Goal: Task Accomplishment & Management: Complete application form

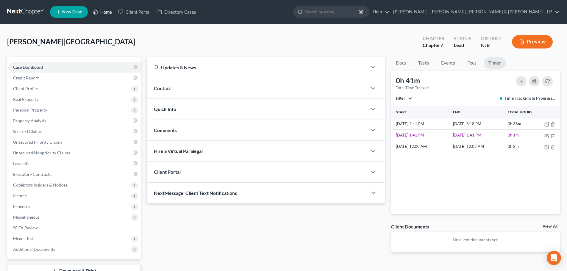
click at [109, 10] on link "Home" at bounding box center [102, 12] width 25 height 11
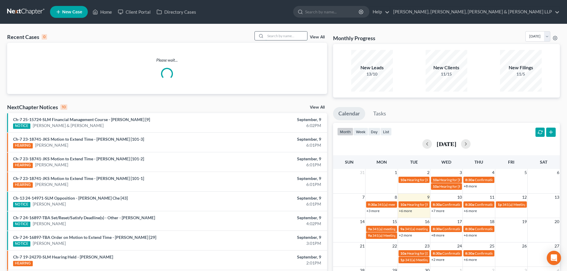
click at [294, 35] on input "search" at bounding box center [286, 36] width 42 height 9
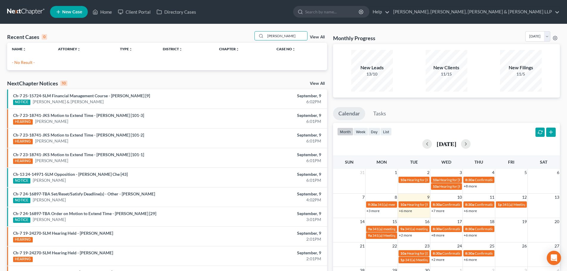
drag, startPoint x: 241, startPoint y: 35, endPoint x: 221, endPoint y: 34, distance: 19.9
click at [222, 35] on div "Recent Cases 0 [PERSON_NAME] View All" at bounding box center [167, 37] width 320 height 12
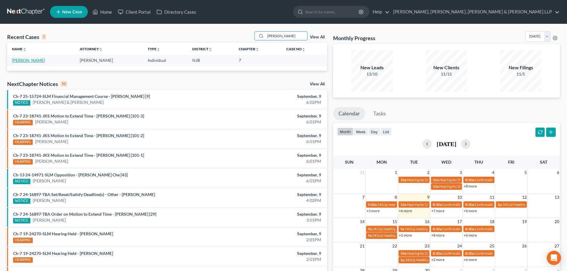
type input "[PERSON_NAME]"
click at [29, 60] on link "[PERSON_NAME]" at bounding box center [28, 60] width 33 height 5
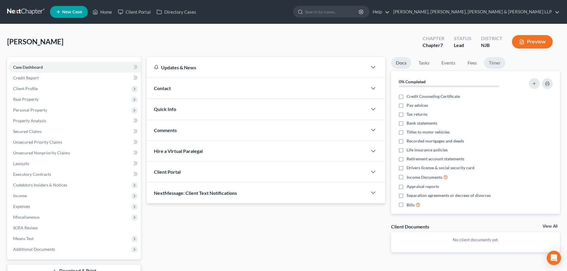
click at [493, 64] on link "Timer" at bounding box center [494, 63] width 21 height 12
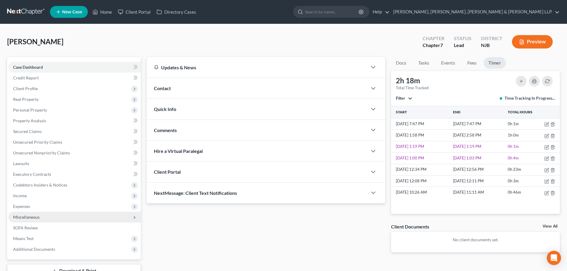
click at [53, 220] on span "Miscellaneous" at bounding box center [74, 217] width 132 height 11
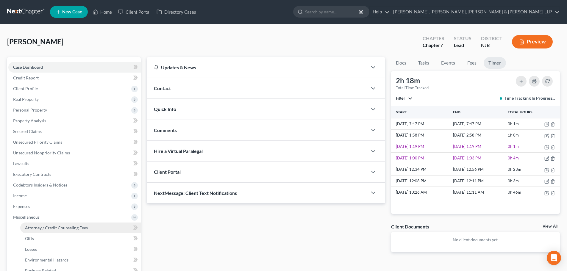
click at [57, 225] on span "Attorney / Credit Counseling Fees" at bounding box center [56, 227] width 63 height 5
select select "1"
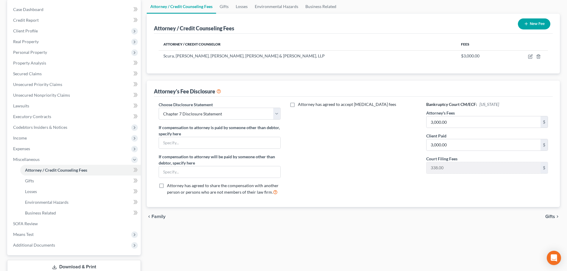
scroll to position [99, 0]
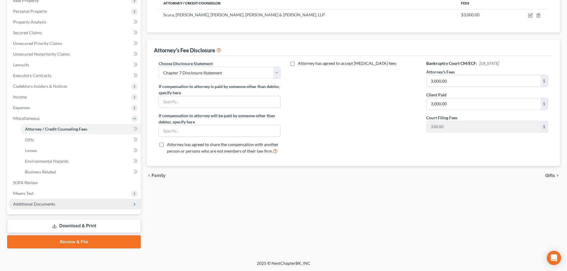
drag, startPoint x: 50, startPoint y: 200, endPoint x: 54, endPoint y: 201, distance: 3.3
click at [50, 200] on span "Additional Documents" at bounding box center [74, 204] width 132 height 11
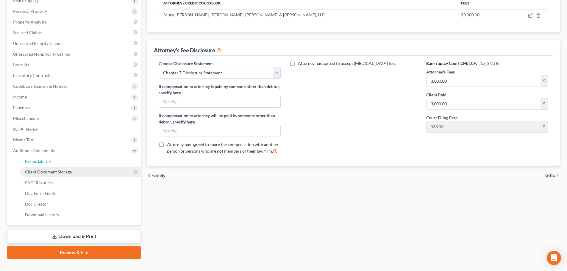
click at [62, 165] on link "Forms Library" at bounding box center [80, 161] width 120 height 11
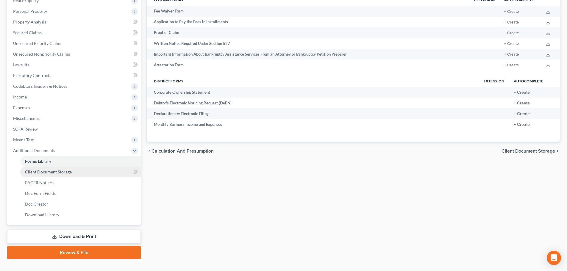
scroll to position [1, 0]
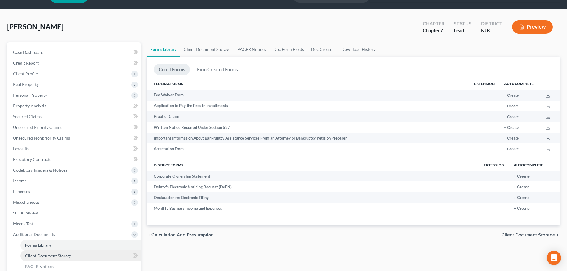
click at [62, 171] on ul "Case Dashboard Payments Invoices Payments Payments Credit Report Client Profile" at bounding box center [74, 175] width 132 height 257
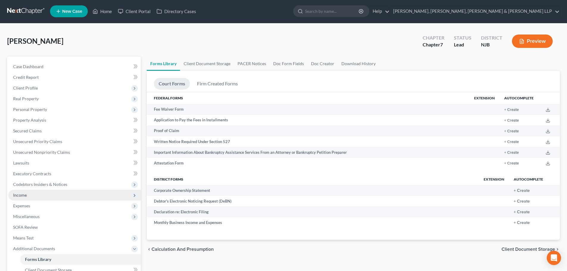
scroll to position [0, 0]
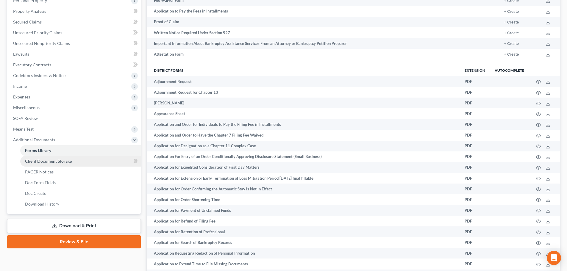
click at [56, 162] on span "Client Document Storage" at bounding box center [48, 161] width 47 height 5
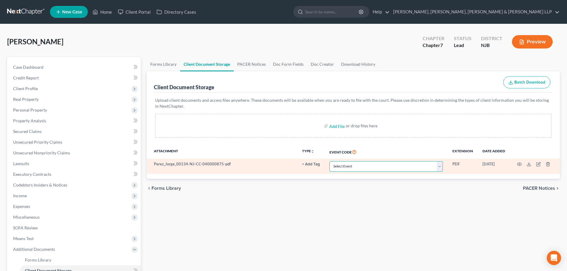
click at [358, 166] on select "Select Event 20 Largest Unsecured Creditors Amended Attorney Compensation State…" at bounding box center [385, 166] width 113 height 10
select select "9"
click at [329, 161] on select "Select Event 20 Largest Unsecured Creditors Amended Attorney Compensation State…" at bounding box center [385, 166] width 113 height 10
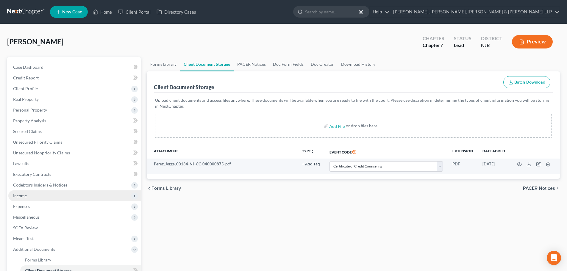
click at [42, 197] on span "Income" at bounding box center [74, 195] width 132 height 11
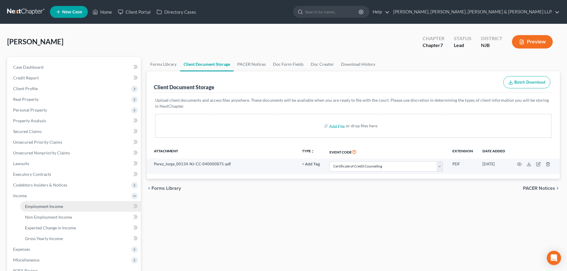
click at [43, 203] on link "Employment Income" at bounding box center [80, 206] width 120 height 11
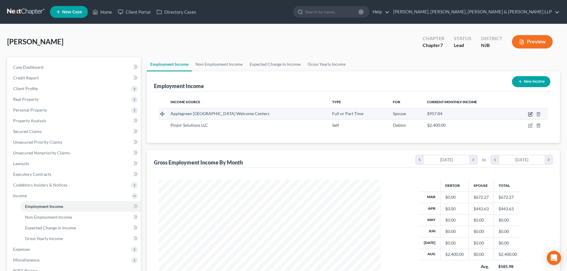
click at [529, 112] on icon "button" at bounding box center [530, 114] width 5 height 5
select select "0"
select select "42"
select select "3"
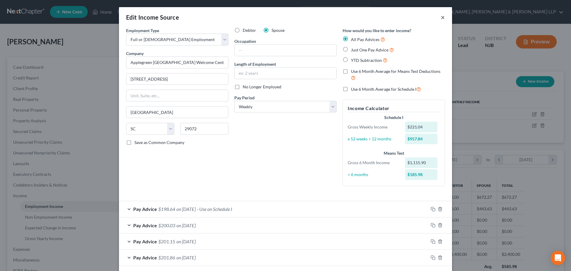
click at [441, 16] on button "×" at bounding box center [443, 17] width 4 height 7
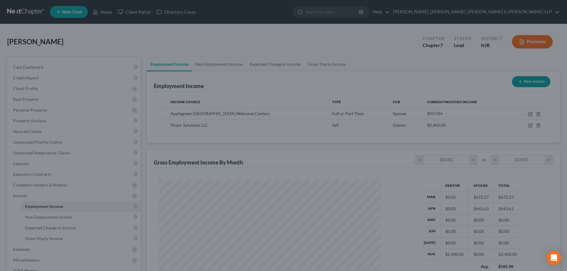
scroll to position [297390, 297267]
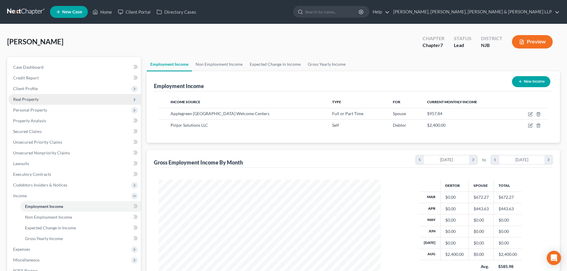
drag, startPoint x: 46, startPoint y: 91, endPoint x: 47, endPoint y: 94, distance: 3.0
click at [46, 91] on span "Client Profile" at bounding box center [74, 88] width 132 height 11
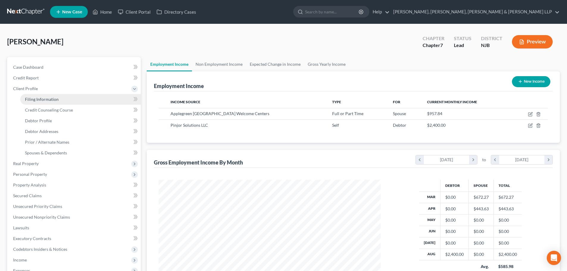
click at [43, 101] on span "Filing Information" at bounding box center [42, 99] width 34 height 5
select select "1"
select select "0"
select select "51"
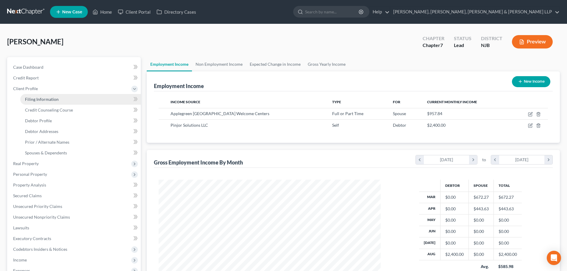
select select "4"
select select "0"
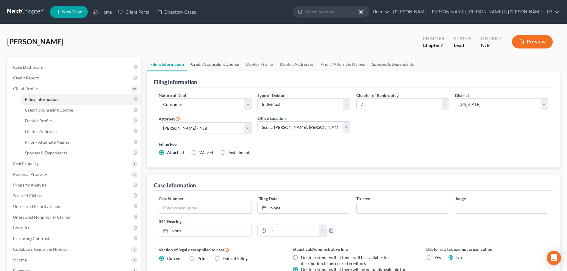
click at [209, 68] on link "Credit Counseling Course" at bounding box center [214, 64] width 55 height 14
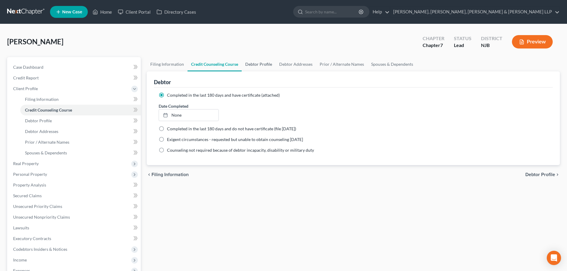
click at [252, 63] on link "Debtor Profile" at bounding box center [259, 64] width 34 height 14
select select "1"
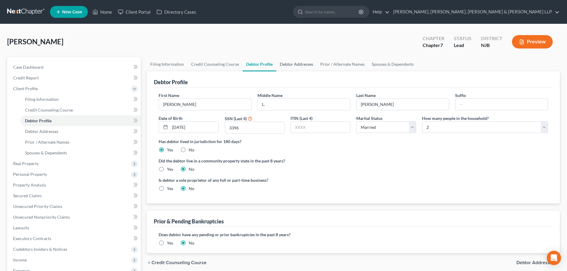
click at [292, 66] on link "Debtor Addresses" at bounding box center [296, 64] width 40 height 14
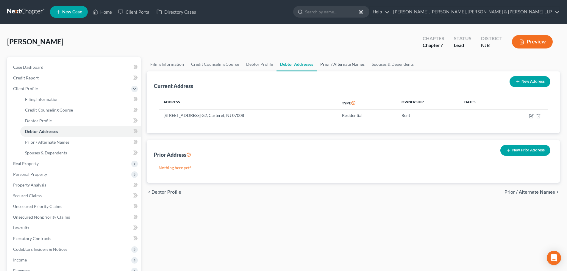
click at [342, 68] on link "Prior / Alternate Names" at bounding box center [342, 64] width 51 height 14
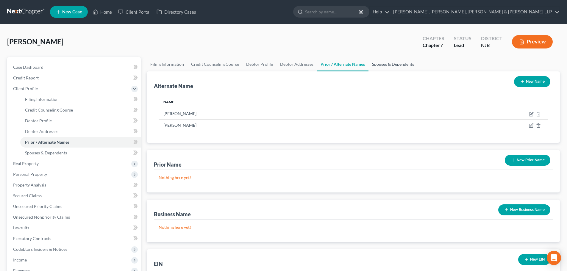
click at [377, 65] on link "Spouses & Dependents" at bounding box center [392, 64] width 49 height 14
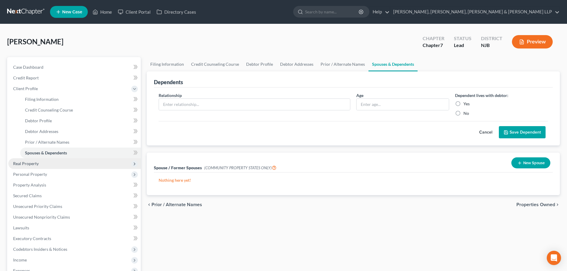
click at [35, 165] on span "Real Property" at bounding box center [26, 163] width 26 height 5
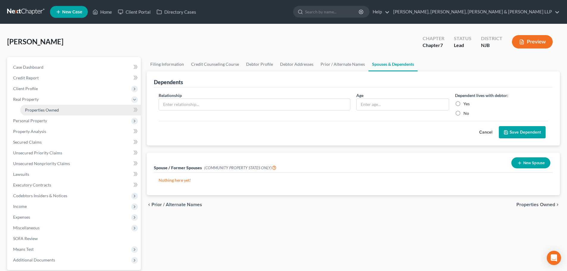
click at [54, 114] on link "Properties Owned" at bounding box center [80, 110] width 120 height 11
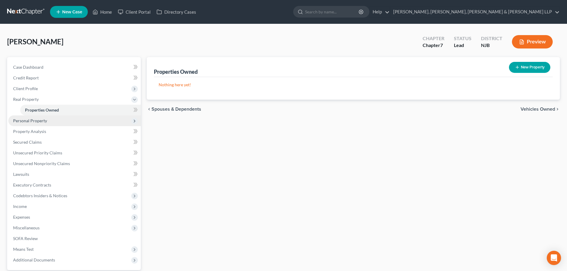
click at [44, 120] on span "Personal Property" at bounding box center [30, 120] width 34 height 5
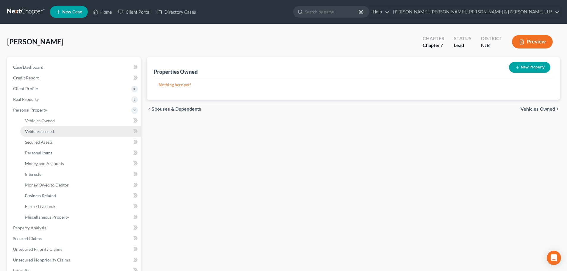
click at [51, 130] on span "Vehicles Leased" at bounding box center [39, 131] width 29 height 5
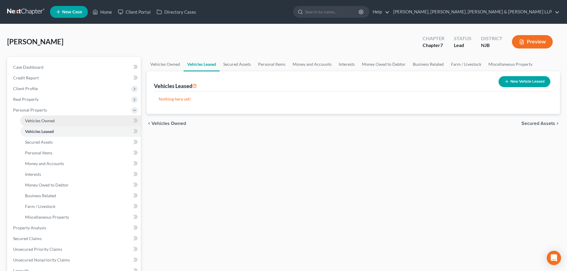
click at [53, 122] on span "Vehicles Owned" at bounding box center [40, 120] width 30 height 5
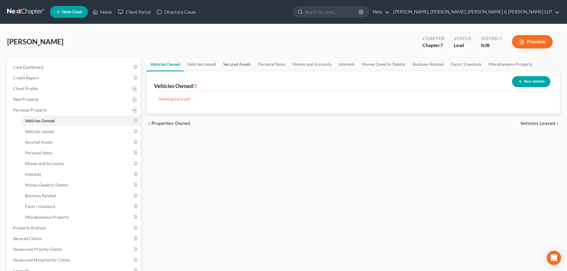
click at [233, 65] on link "Secured Assets" at bounding box center [237, 64] width 35 height 14
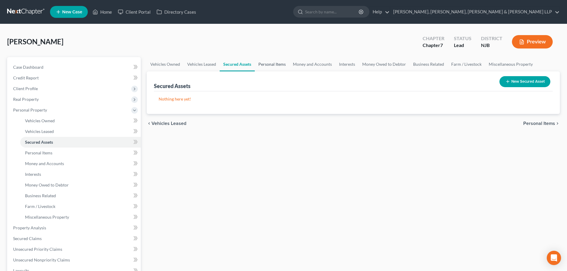
click at [272, 64] on link "Personal Items" at bounding box center [272, 64] width 35 height 14
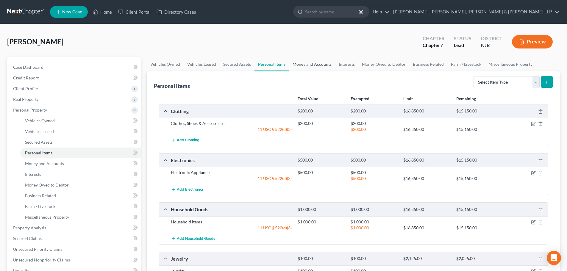
click at [296, 67] on link "Money and Accounts" at bounding box center [312, 64] width 46 height 14
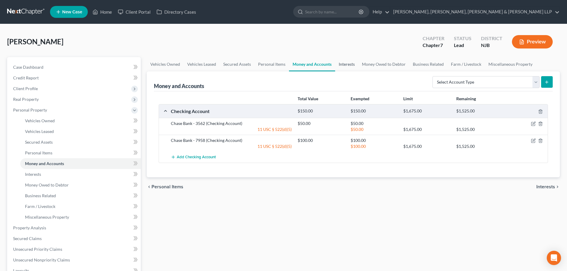
click at [337, 67] on link "Interests" at bounding box center [346, 64] width 23 height 14
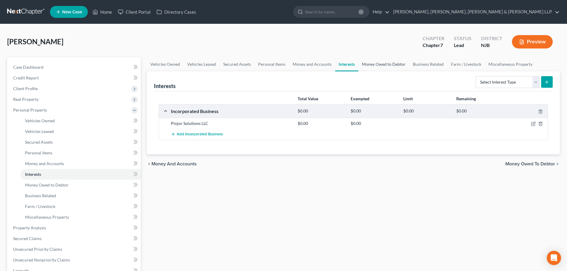
click at [372, 66] on link "Money Owed to Debtor" at bounding box center [383, 64] width 51 height 14
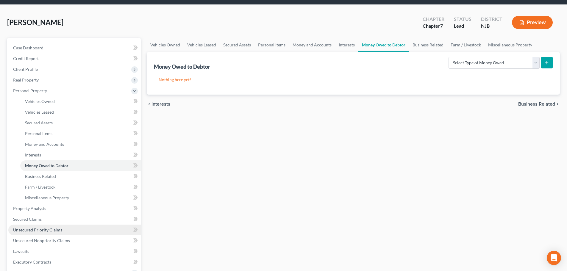
scroll to position [30, 0]
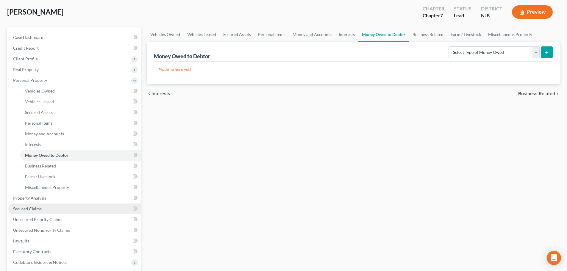
click at [30, 205] on link "Secured Claims" at bounding box center [74, 208] width 132 height 11
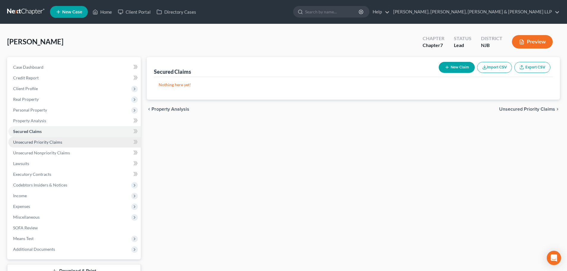
click at [39, 143] on span "Unsecured Priority Claims" at bounding box center [37, 142] width 49 height 5
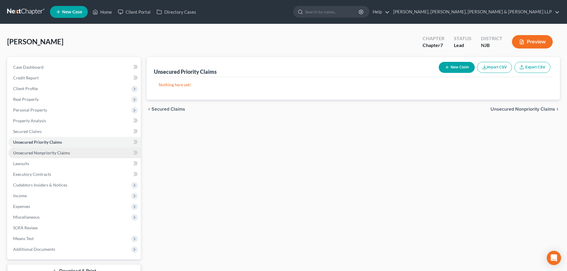
click at [45, 154] on span "Unsecured Nonpriority Claims" at bounding box center [41, 152] width 57 height 5
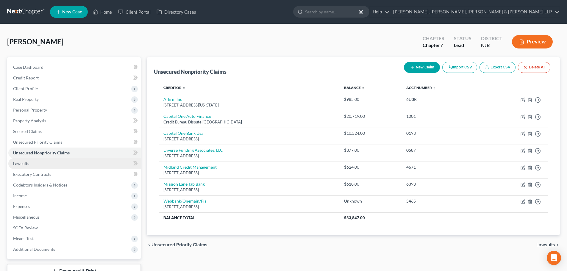
click at [50, 162] on link "Lawsuits" at bounding box center [74, 163] width 132 height 11
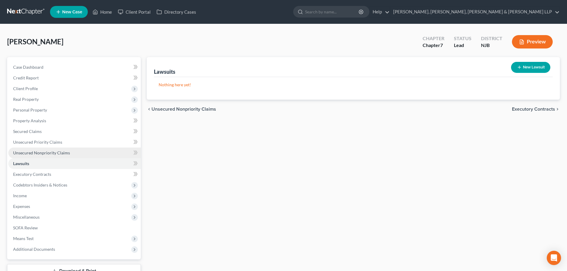
click at [59, 153] on span "Unsecured Nonpriority Claims" at bounding box center [41, 152] width 57 height 5
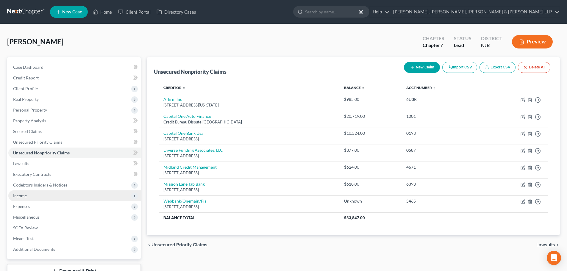
click at [28, 198] on span "Income" at bounding box center [74, 195] width 132 height 11
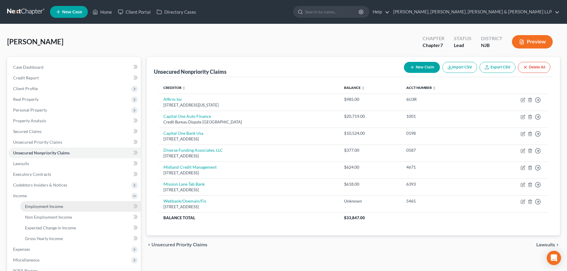
click at [44, 206] on span "Employment Income" at bounding box center [44, 206] width 38 height 5
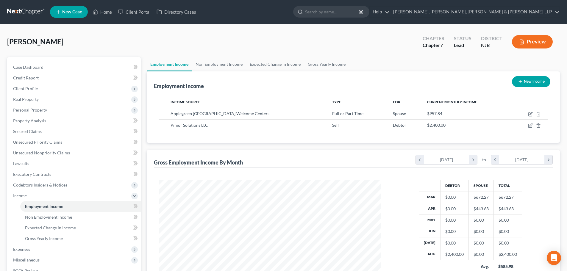
scroll to position [111, 234]
click at [223, 71] on link "Non Employment Income" at bounding box center [219, 64] width 54 height 14
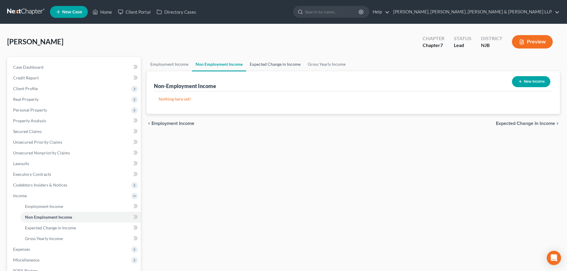
click at [276, 69] on link "Expected Change in Income" at bounding box center [275, 64] width 58 height 14
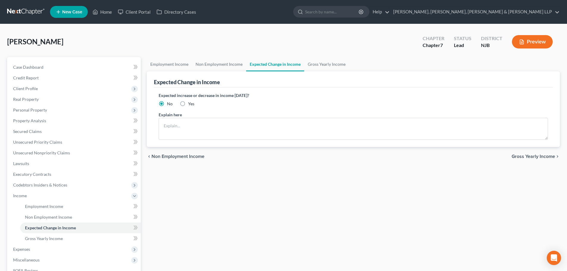
click at [301, 68] on link "Expected Change in Income" at bounding box center [275, 64] width 58 height 14
click at [312, 66] on link "Gross Yearly Income" at bounding box center [326, 64] width 45 height 14
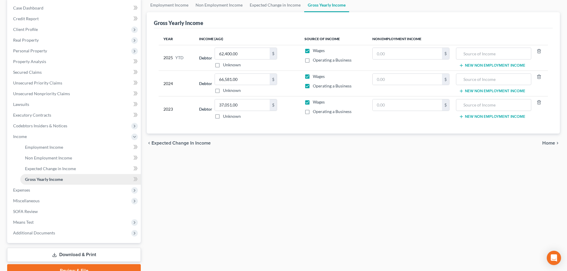
scroll to position [60, 0]
click at [53, 190] on span "Expenses" at bounding box center [74, 189] width 132 height 11
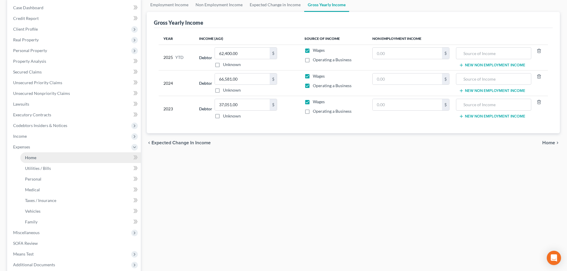
click at [53, 160] on link "Home" at bounding box center [80, 157] width 120 height 11
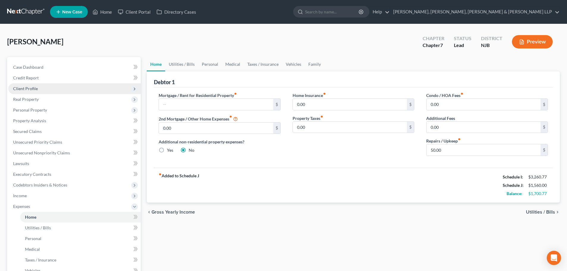
drag, startPoint x: 30, startPoint y: 87, endPoint x: 45, endPoint y: 93, distance: 15.5
click at [31, 87] on span "Client Profile" at bounding box center [25, 88] width 25 height 5
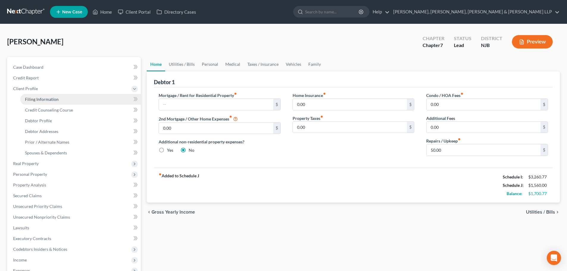
drag, startPoint x: 40, startPoint y: 100, endPoint x: 131, endPoint y: 91, distance: 91.8
click at [40, 100] on span "Filing Information" at bounding box center [42, 99] width 34 height 5
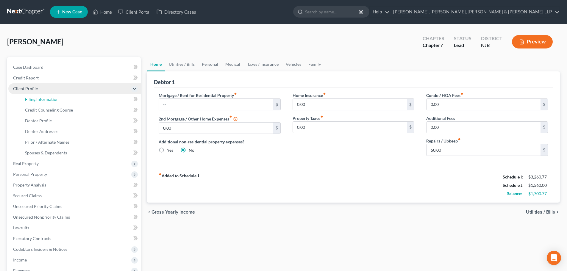
select select "1"
select select "0"
select select "51"
select select "4"
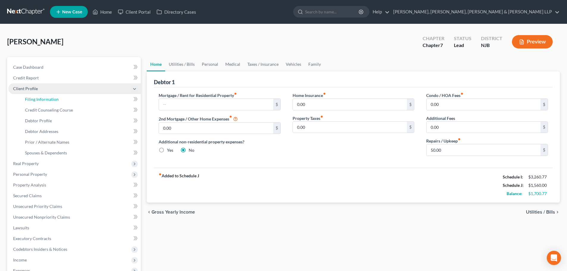
select select "0"
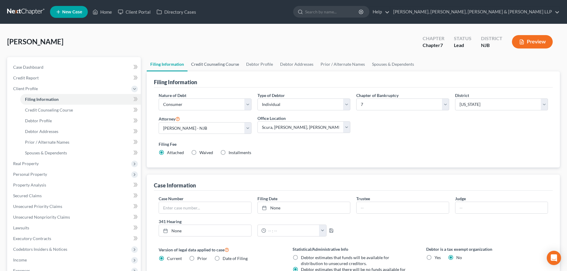
click at [203, 64] on link "Credit Counseling Course" at bounding box center [214, 64] width 55 height 14
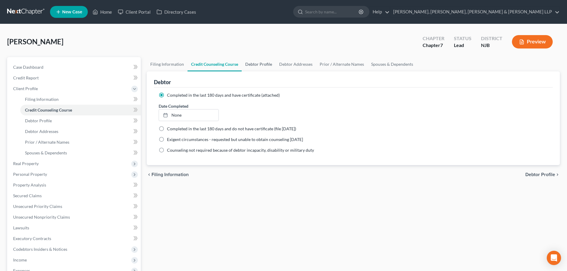
click at [257, 65] on link "Debtor Profile" at bounding box center [259, 64] width 34 height 14
select select "1"
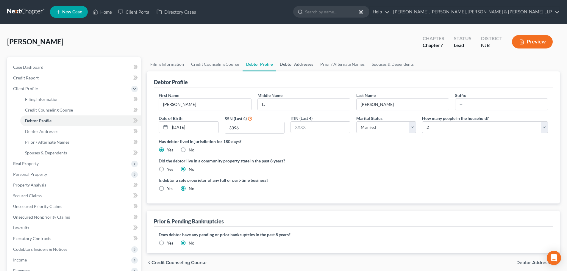
click at [284, 64] on link "Debtor Addresses" at bounding box center [296, 64] width 40 height 14
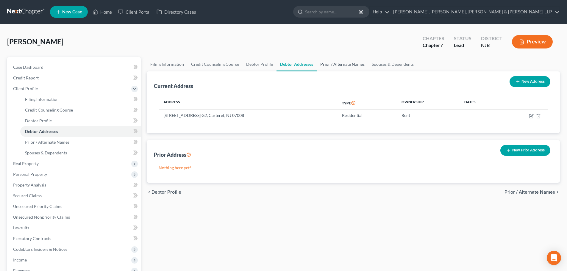
click at [317, 64] on link "Prior / Alternate Names" at bounding box center [342, 64] width 51 height 14
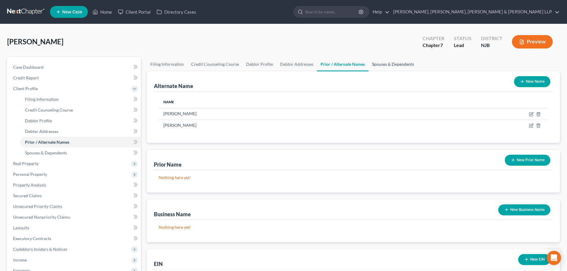
drag, startPoint x: 375, startPoint y: 64, endPoint x: 355, endPoint y: 65, distance: 19.9
click at [375, 65] on link "Spouses & Dependents" at bounding box center [392, 64] width 49 height 14
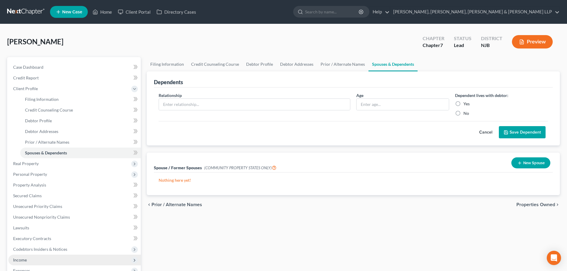
scroll to position [30, 0]
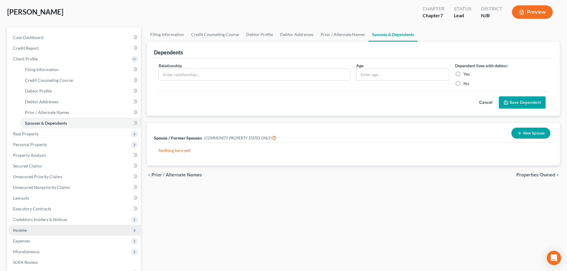
click at [30, 226] on span "Income" at bounding box center [74, 230] width 132 height 11
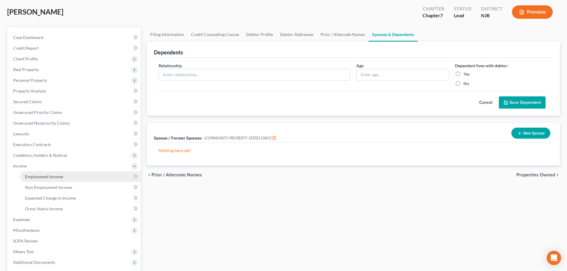
click at [39, 181] on link "Employment Income" at bounding box center [80, 176] width 120 height 11
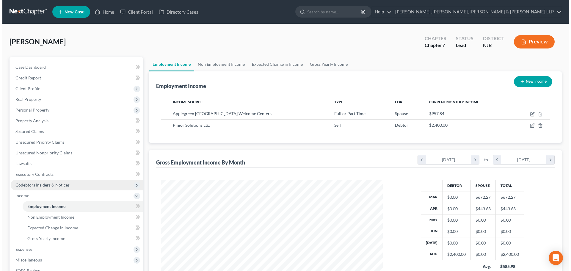
scroll to position [111, 234]
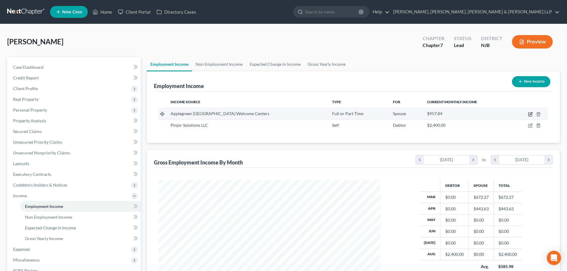
click at [530, 114] on icon "button" at bounding box center [530, 113] width 3 height 3
select select "0"
select select "42"
select select "3"
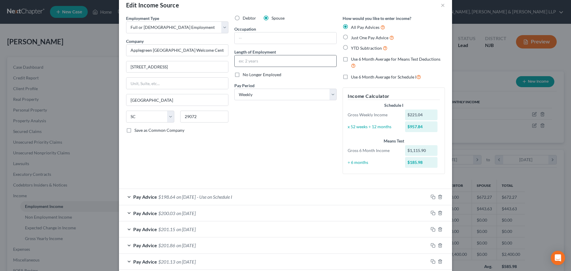
scroll to position [0, 0]
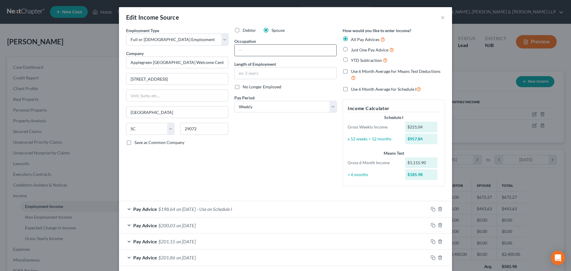
click at [265, 47] on input "text" at bounding box center [286, 50] width 102 height 11
type input "Staff"
drag, startPoint x: 202, startPoint y: 64, endPoint x: 104, endPoint y: 59, distance: 98.9
click at [104, 59] on div "Edit Income Source × Employment Type * Select Full or [DEMOGRAPHIC_DATA] Employ…" at bounding box center [285, 135] width 571 height 271
click at [243, 87] on span "No Longer Employed" at bounding box center [262, 86] width 39 height 5
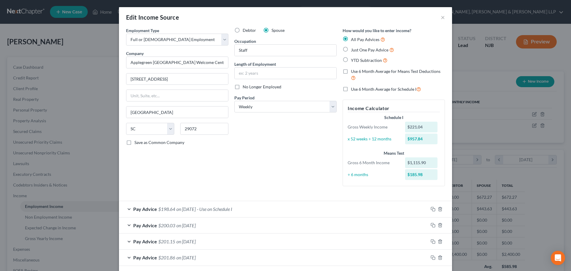
click at [245, 87] on input "No Longer Employed" at bounding box center [247, 86] width 4 height 4
checkbox input "true"
click at [351, 71] on label "Use 6 Month Average for Means Test Deductions" at bounding box center [398, 74] width 94 height 13
click at [353, 71] on input "Use 6 Month Average for Means Test Deductions" at bounding box center [355, 70] width 4 height 4
checkbox input "true"
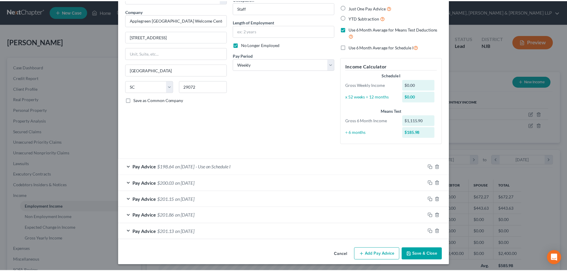
scroll to position [43, 0]
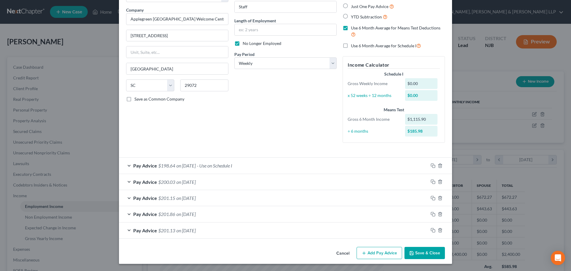
click at [417, 249] on button "Save & Close" at bounding box center [425, 253] width 40 height 12
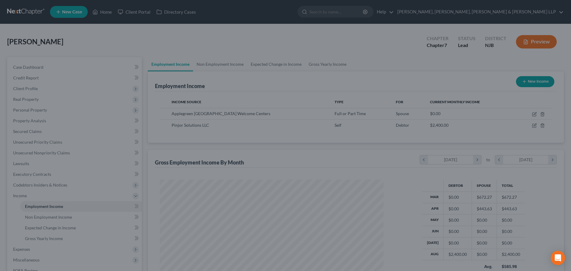
scroll to position [297390, 297267]
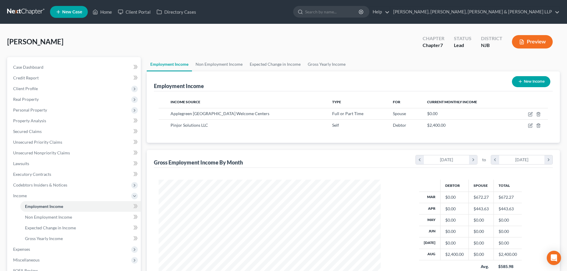
click at [530, 83] on button "New Income" at bounding box center [531, 81] width 38 height 11
select select "0"
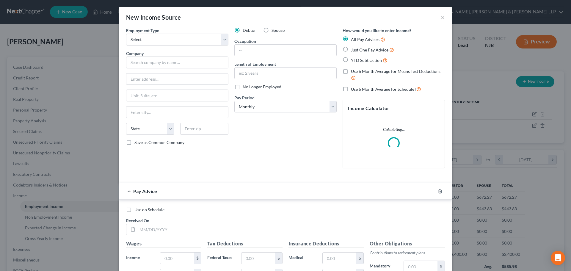
scroll to position [112, 236]
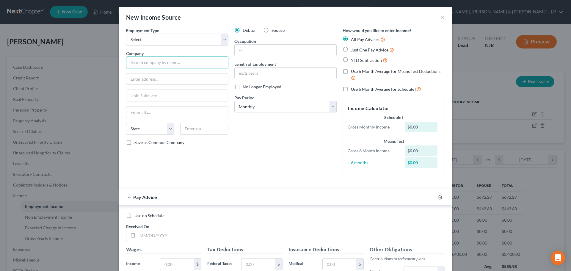
click at [158, 68] on input "text" at bounding box center [177, 63] width 102 height 12
paste input "G2 SECURE STAFF L L C"
drag, startPoint x: 137, startPoint y: 63, endPoint x: 215, endPoint y: 63, distance: 77.9
click at [215, 63] on input "G2 SECURE STAFF L L C" at bounding box center [177, 63] width 102 height 12
type input "G2 Secure Staff LLC"
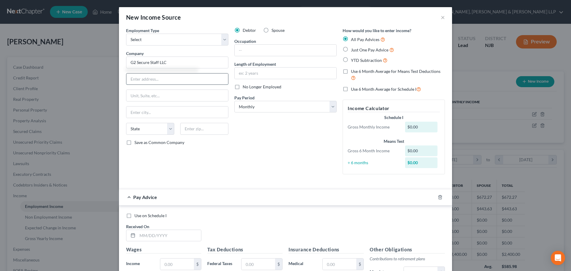
click at [173, 81] on input "text" at bounding box center [177, 78] width 102 height 11
type input "[STREET_ADDRESS]"
click at [207, 127] on input "text" at bounding box center [204, 129] width 48 height 12
type input "75039"
type input "[PERSON_NAME]"
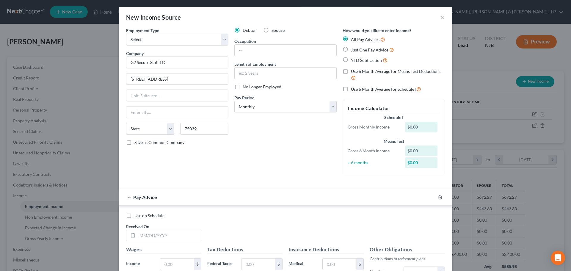
select select "45"
drag, startPoint x: 249, startPoint y: 51, endPoint x: 250, endPoint y: 62, distance: 10.1
click at [249, 51] on input "text" at bounding box center [286, 50] width 102 height 11
paste input "Cabin Service agent"
type input "Cabin Service agent"
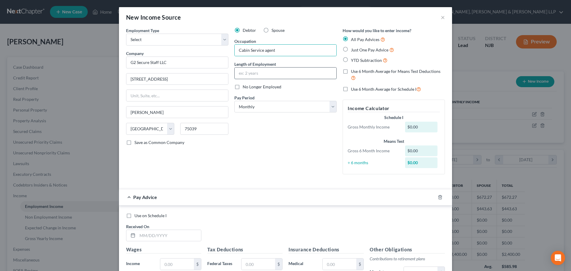
click at [250, 71] on input "text" at bounding box center [286, 73] width 102 height 11
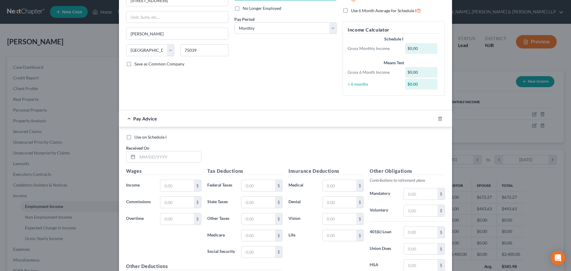
scroll to position [89, 0]
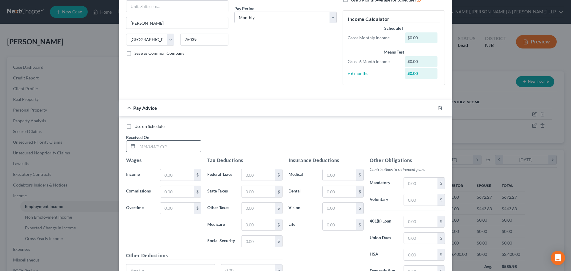
type input "1 Year"
click at [155, 146] on input "text" at bounding box center [169, 146] width 64 height 11
type input "[DATE]"
click at [171, 178] on input "text" at bounding box center [177, 174] width 34 height 11
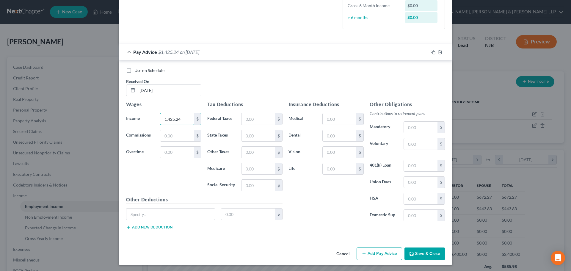
scroll to position [146, 0]
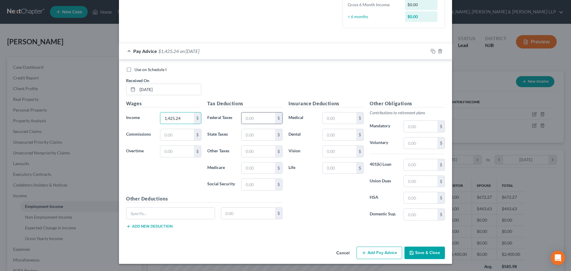
type input "1,425.24"
click at [250, 116] on input "text" at bounding box center [259, 117] width 34 height 11
type input "71.02"
click at [255, 135] on input "text" at bounding box center [259, 134] width 34 height 11
type input "21.06"
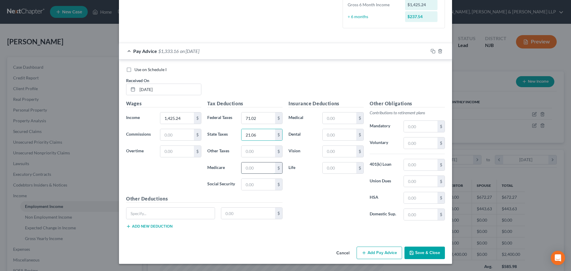
click at [248, 170] on input "text" at bounding box center [259, 167] width 34 height 11
type input "18.05"
click at [244, 190] on div "$" at bounding box center [261, 185] width 41 height 12
click at [245, 187] on input "text" at bounding box center [259, 184] width 34 height 11
type input "77.20"
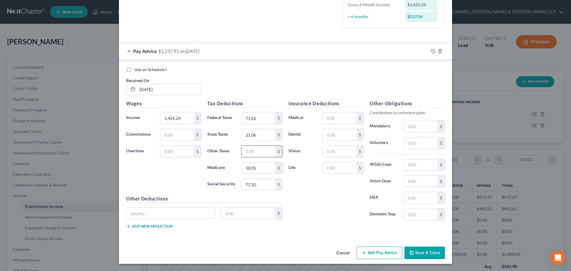
click at [252, 148] on input "text" at bounding box center [259, 151] width 34 height 11
click at [260, 152] on input "12.26" at bounding box center [259, 151] width 34 height 11
drag, startPoint x: 260, startPoint y: 152, endPoint x: 198, endPoint y: 152, distance: 62.5
click at [198, 152] on div "Wages Income * 1,425.24 $ Commissions $ Overtime $ Tax Deductions Federal Taxes…" at bounding box center [204, 167] width 162 height 134
type input "90.11"
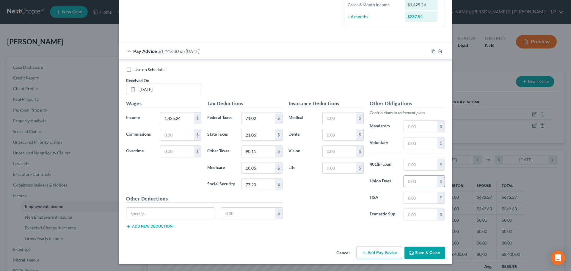
click at [420, 180] on input "text" at bounding box center [421, 181] width 34 height 11
type input "65"
click at [181, 121] on input "1,425.24" at bounding box center [177, 117] width 34 height 11
type input "1,245.24"
click at [376, 253] on button "Add Pay Advice" at bounding box center [380, 253] width 46 height 12
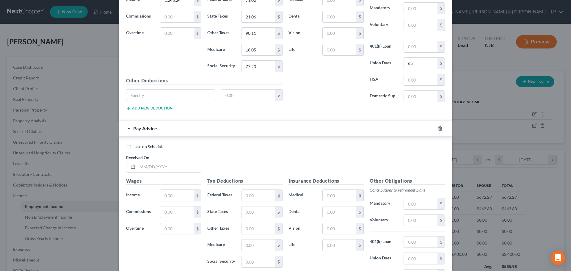
scroll to position [265, 0]
click at [174, 160] on input "text" at bounding box center [169, 165] width 64 height 11
type input "[DATE]"
click at [162, 193] on input "text" at bounding box center [177, 194] width 34 height 11
type input "1,264.00"
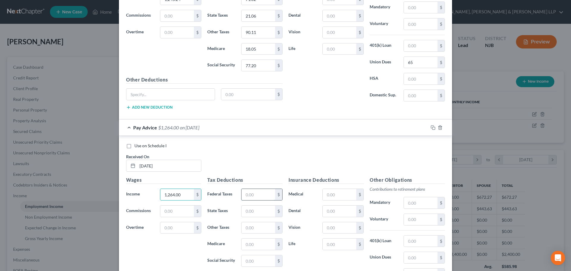
click at [249, 194] on input "text" at bounding box center [259, 194] width 34 height 11
type input "73.27"
click at [254, 212] on input "text" at bounding box center [259, 211] width 34 height 11
type input "21.44"
click at [258, 247] on input "text" at bounding box center [259, 244] width 34 height 11
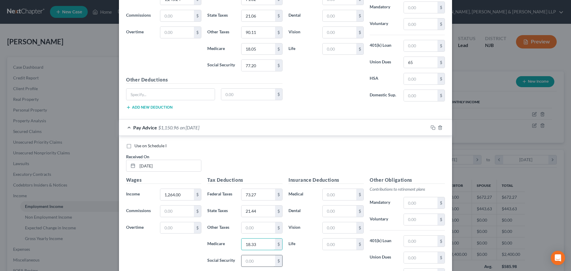
type input "18.33"
click at [250, 260] on input "text" at bounding box center [259, 260] width 34 height 11
type input "78.37"
click at [273, 228] on input "text" at bounding box center [259, 227] width 34 height 11
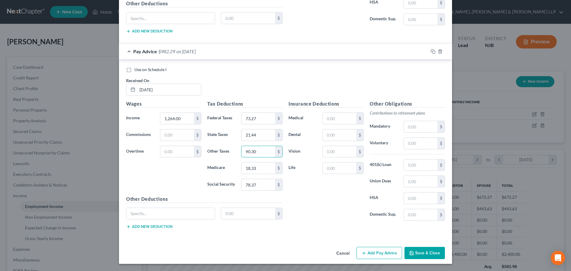
type input "90.30"
click at [372, 253] on button "Add Pay Advice" at bounding box center [380, 253] width 46 height 12
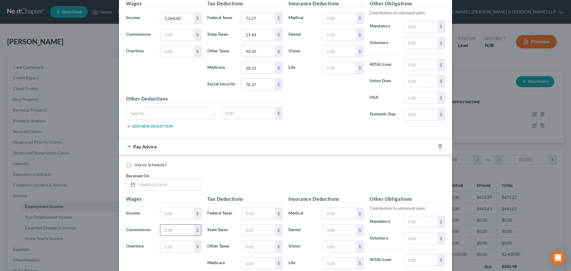
scroll to position [490, 0]
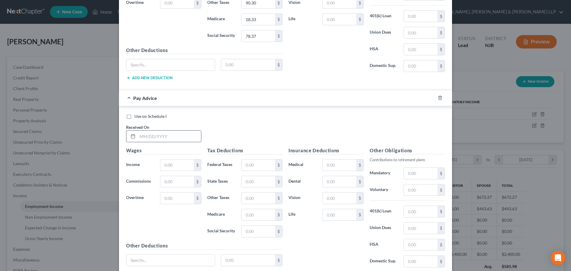
click at [170, 139] on input "text" at bounding box center [169, 136] width 64 height 11
type input "[DATE]"
click at [166, 165] on input "text" at bounding box center [177, 164] width 34 height 11
type input "1,250.50"
click at [249, 166] on input "text" at bounding box center [259, 164] width 34 height 11
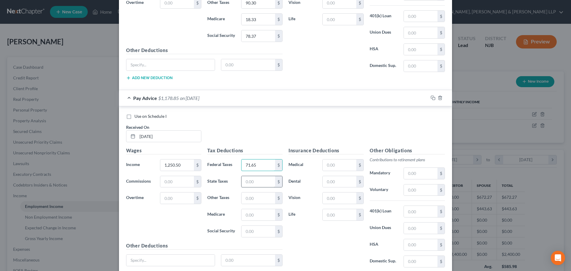
type input "71.65"
click at [251, 178] on input "text" at bounding box center [259, 181] width 34 height 11
type input "21.17"
click at [264, 219] on input "text" at bounding box center [259, 214] width 34 height 11
type input "18.13"
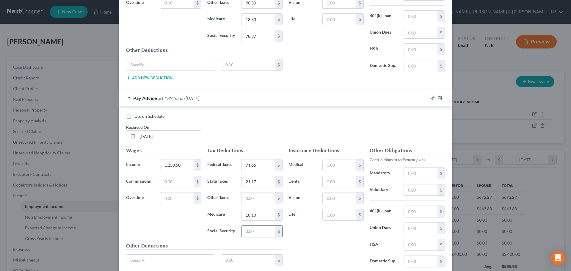
click at [259, 230] on input "text" at bounding box center [259, 231] width 34 height 11
type input "77.53"
drag, startPoint x: 280, startPoint y: 202, endPoint x: 268, endPoint y: 200, distance: 12.0
click at [280, 201] on div "$" at bounding box center [278, 197] width 7 height 11
click at [268, 200] on input "text" at bounding box center [259, 197] width 34 height 11
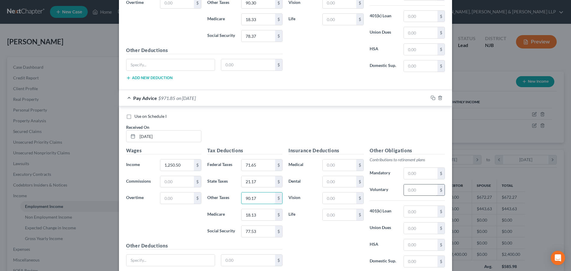
type input "90.17"
click at [404, 187] on input "text" at bounding box center [421, 189] width 34 height 11
type input "50.02"
click at [427, 231] on input "text" at bounding box center [421, 228] width 34 height 11
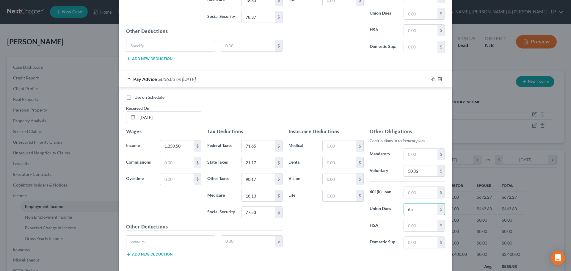
scroll to position [537, 0]
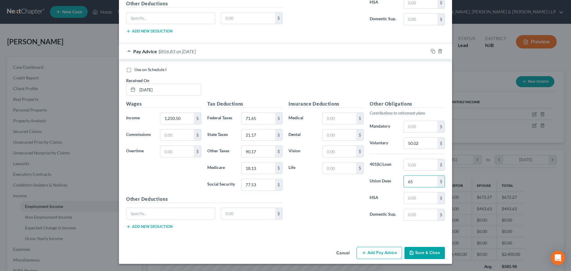
type input "65"
click at [369, 254] on button "Add Pay Advice" at bounding box center [380, 253] width 46 height 12
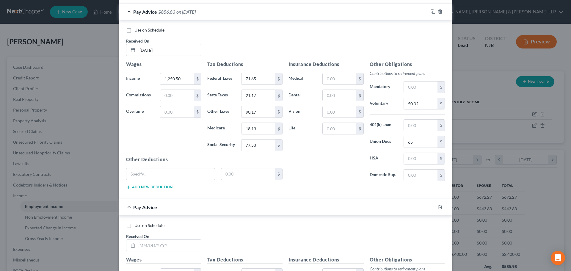
scroll to position [685, 0]
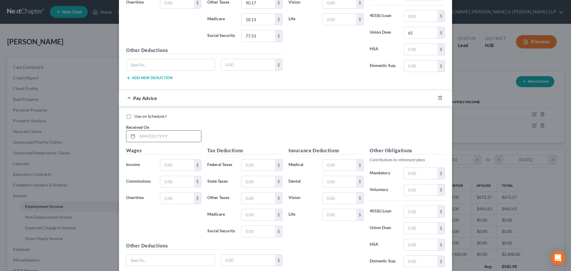
click at [153, 142] on div at bounding box center [163, 136] width 75 height 12
click at [155, 134] on input "text" at bounding box center [169, 136] width 64 height 11
type input "[DATE]"
click at [173, 164] on input "text" at bounding box center [177, 164] width 34 height 11
type input "1,310.81"
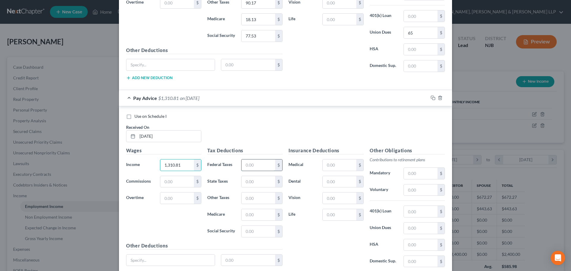
click at [248, 166] on input "text" at bounding box center [259, 164] width 34 height 11
type input "78.89"
click at [249, 185] on input "text" at bounding box center [259, 181] width 34 height 11
type input "22.37"
click at [256, 212] on input "text" at bounding box center [259, 214] width 34 height 11
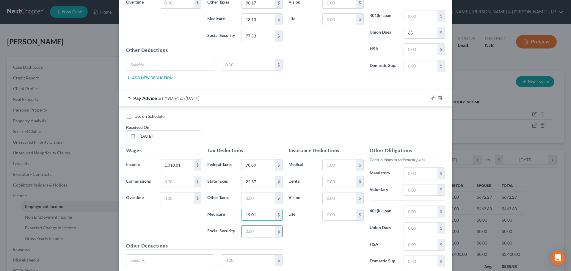
type input "19.01"
click at [256, 233] on input "text" at bounding box center [259, 231] width 34 height 11
type input "81.27"
click at [258, 201] on input "text" at bounding box center [259, 197] width 34 height 11
type input "90.76"
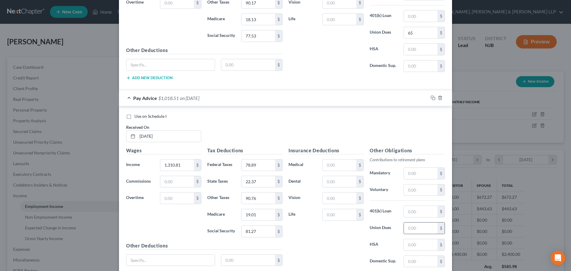
click at [418, 227] on input "text" at bounding box center [421, 228] width 34 height 11
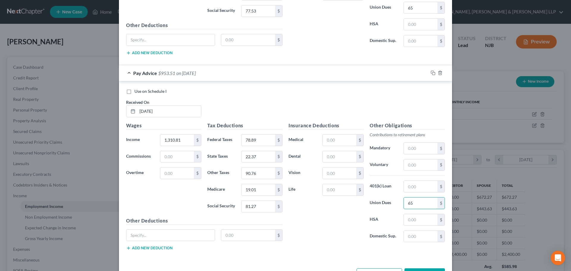
scroll to position [732, 0]
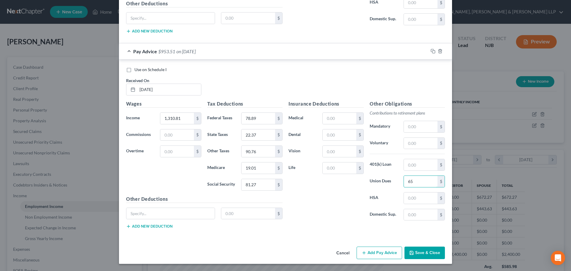
type input "65"
click at [378, 256] on button "Add Pay Advice" at bounding box center [380, 253] width 46 height 12
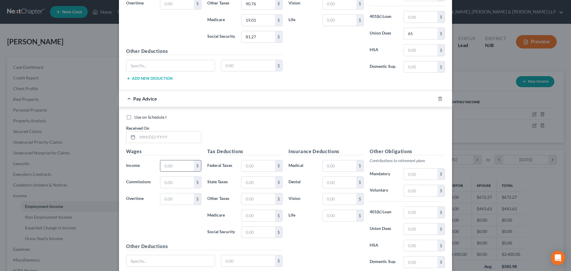
scroll to position [881, 0]
click at [168, 138] on input "text" at bounding box center [169, 136] width 64 height 11
type input "[DATE]"
click at [185, 166] on input "text" at bounding box center [177, 164] width 34 height 11
type input "1,176.70"
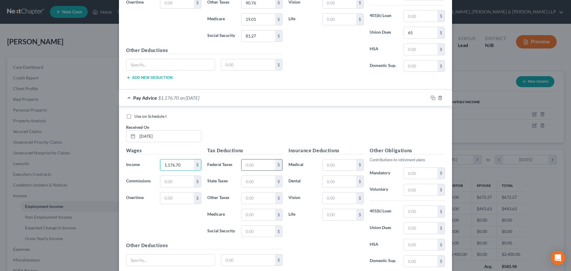
click at [245, 168] on input "text" at bounding box center [259, 164] width 34 height 11
type input "62.80"
click at [247, 179] on input "text" at bounding box center [259, 181] width 34 height 11
type input "19.69"
click at [248, 219] on input "text" at bounding box center [259, 214] width 34 height 11
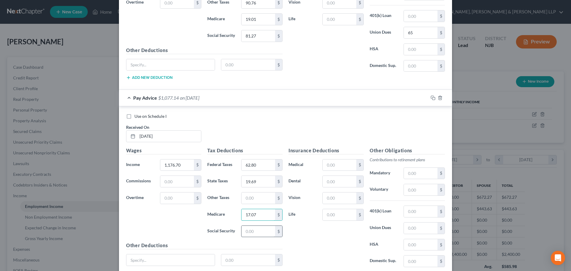
type input "17.07"
click at [249, 231] on input "text" at bounding box center [259, 231] width 34 height 11
type input "72.96"
click at [260, 200] on input "text" at bounding box center [259, 197] width 34 height 11
type input "89.44"
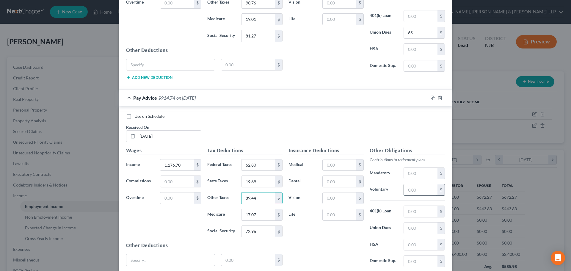
click at [407, 189] on input "text" at bounding box center [421, 189] width 34 height 11
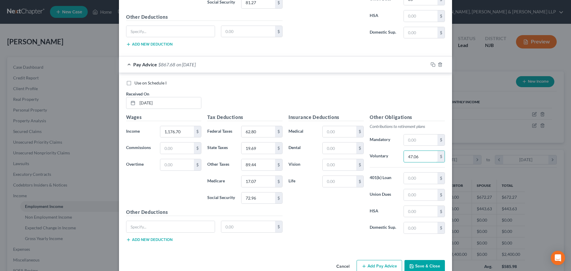
scroll to position [928, 0]
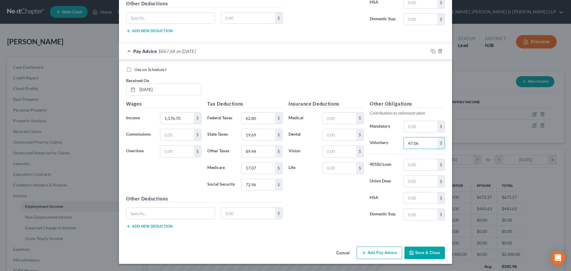
type input "47.06"
click at [389, 253] on button "Add Pay Advice" at bounding box center [380, 253] width 46 height 12
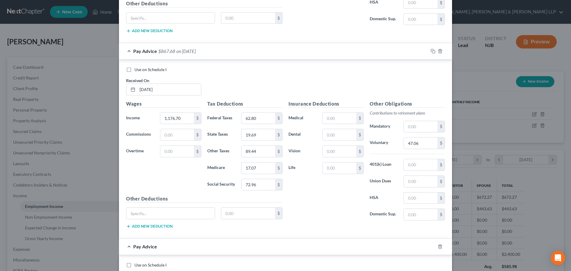
scroll to position [1047, 0]
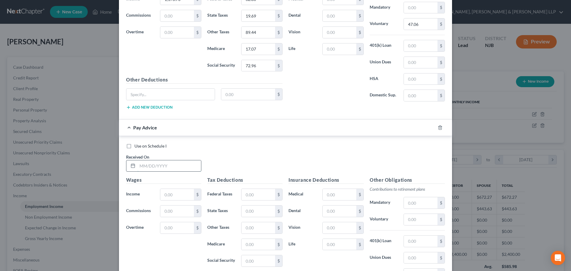
click at [157, 169] on input "text" at bounding box center [169, 165] width 64 height 11
type input "[DATE]"
click at [171, 193] on input "text" at bounding box center [177, 194] width 34 height 11
type input "1,154.98"
click at [248, 194] on input "text" at bounding box center [259, 194] width 34 height 11
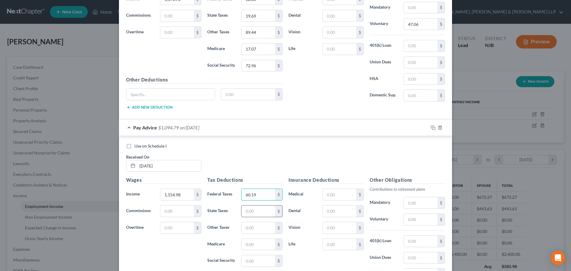
type input "60.19"
click at [248, 210] on input "text" at bounding box center [259, 211] width 34 height 11
type input "19.25"
click at [258, 245] on input "text" at bounding box center [259, 244] width 34 height 11
type input "16.75"
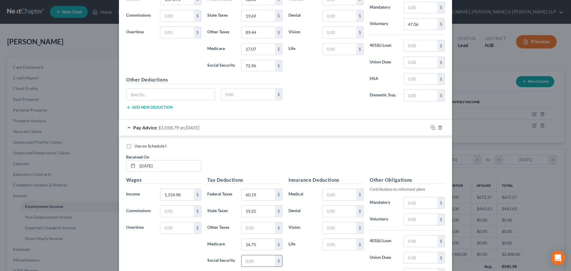
click at [257, 259] on input "text" at bounding box center [259, 260] width 34 height 11
type input "71.61"
click at [258, 229] on input "text" at bounding box center [259, 227] width 34 height 11
type input "89.23"
click at [420, 257] on input "text" at bounding box center [421, 257] width 34 height 11
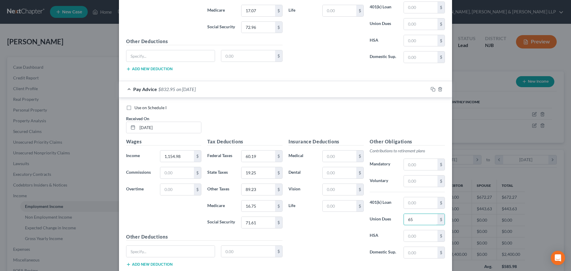
scroll to position [1123, 0]
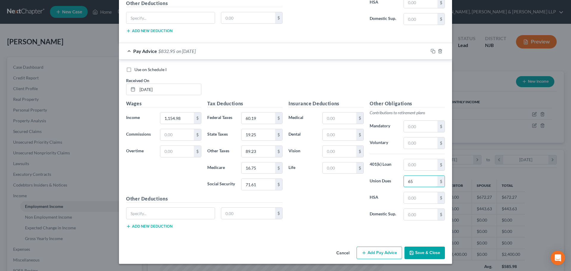
type input "65"
click at [377, 251] on button "Add Pay Advice" at bounding box center [380, 253] width 46 height 12
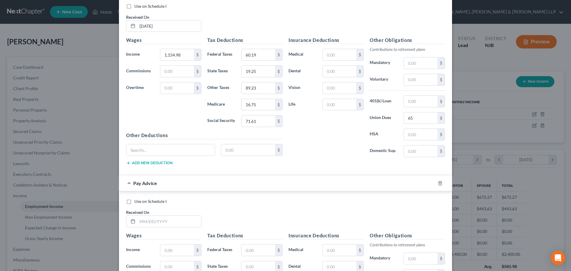
scroll to position [1272, 0]
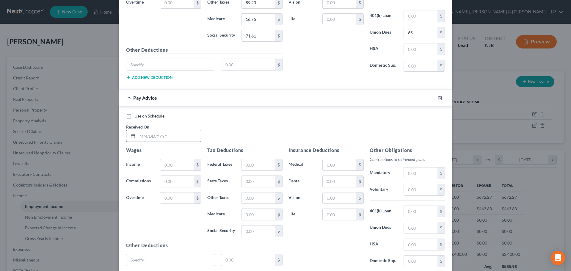
click at [154, 136] on input "text" at bounding box center [169, 135] width 64 height 11
type input "[DATE]"
click at [169, 165] on input "text" at bounding box center [177, 164] width 34 height 11
type input "1,152.22"
click at [258, 166] on input "text" at bounding box center [259, 164] width 34 height 11
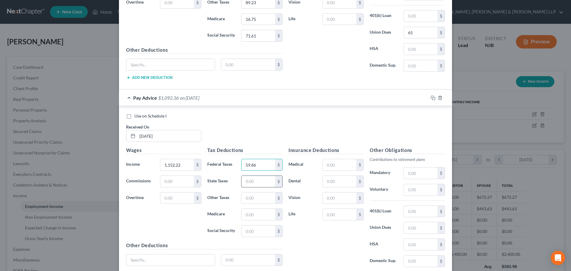
type input "59.86"
click at [255, 184] on input "text" at bounding box center [259, 181] width 34 height 11
type input "19.20"
click at [249, 214] on input "text" at bounding box center [259, 214] width 34 height 11
type input "16.70"
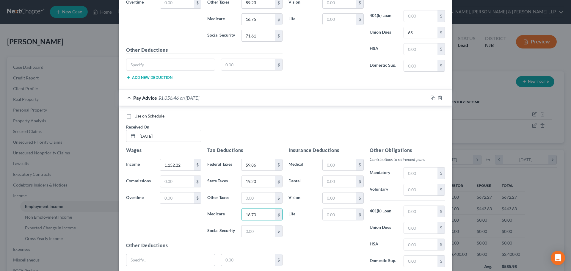
click at [249, 238] on div "Tax Deductions Federal Taxes 59.86 $ State Taxes 19.20 $ Other Taxes $ Medicare…" at bounding box center [244, 194] width 81 height 95
click at [250, 235] on input "text" at bounding box center [259, 231] width 34 height 11
type input "71.43"
click at [255, 200] on input "text" at bounding box center [259, 197] width 34 height 11
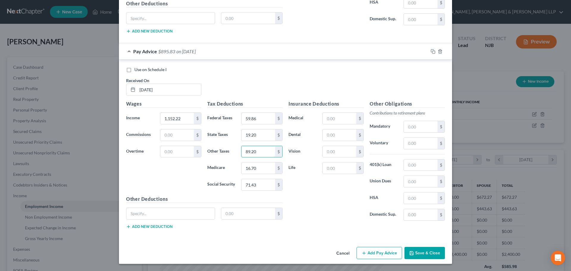
type input "89.20"
click at [413, 249] on button "Save & Close" at bounding box center [425, 253] width 40 height 12
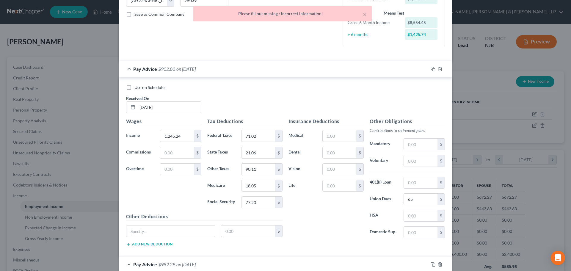
scroll to position [0, 0]
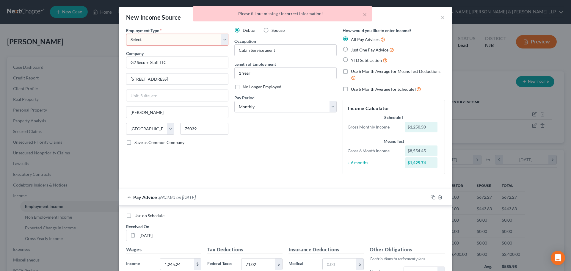
drag, startPoint x: 162, startPoint y: 40, endPoint x: 159, endPoint y: 45, distance: 6.0
click at [162, 40] on select "Select Full or [DEMOGRAPHIC_DATA] Employment Self Employment" at bounding box center [177, 40] width 102 height 12
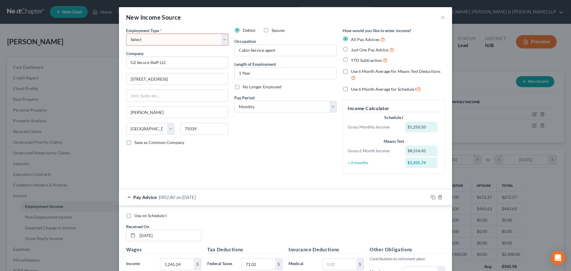
select select "0"
click at [126, 34] on select "Select Full or [DEMOGRAPHIC_DATA] Employment Self Employment" at bounding box center [177, 40] width 102 height 12
click at [272, 30] on label "Spouse" at bounding box center [278, 30] width 13 height 6
click at [274, 30] on input "Spouse" at bounding box center [276, 29] width 4 height 4
radio input "true"
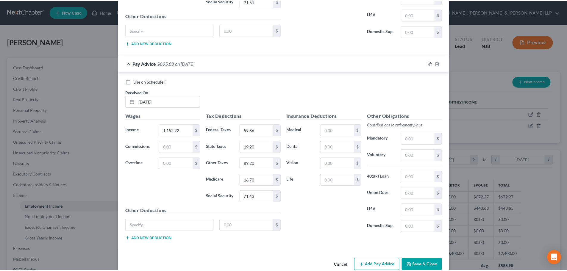
scroll to position [1318, 0]
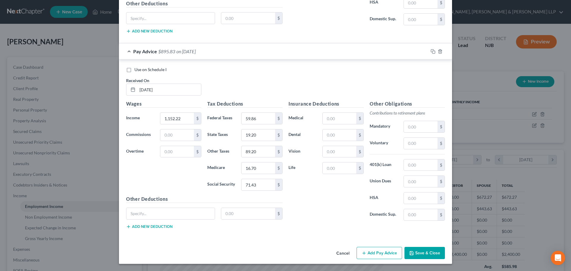
click at [416, 251] on button "Save & Close" at bounding box center [425, 253] width 40 height 12
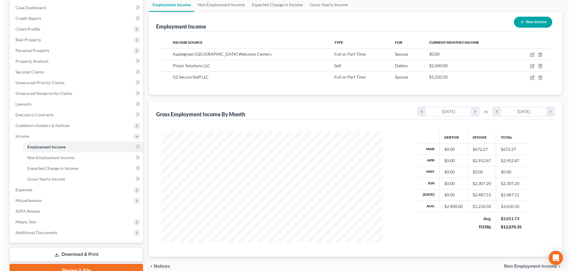
scroll to position [0, 0]
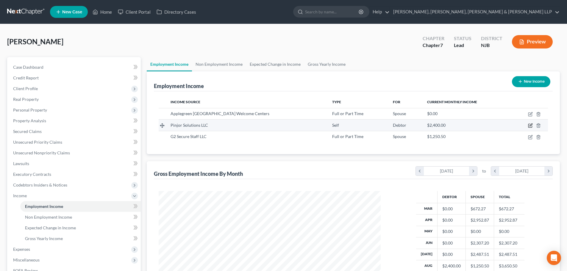
click at [530, 126] on icon "button" at bounding box center [530, 125] width 3 height 3
select select "1"
select select "33"
select select "0"
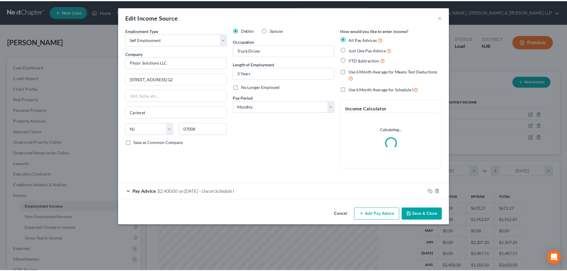
scroll to position [112, 236]
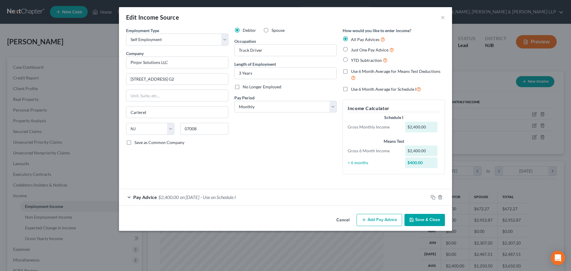
click at [419, 215] on button "Save & Close" at bounding box center [425, 220] width 40 height 12
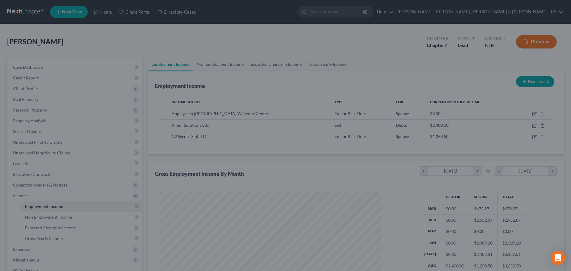
scroll to position [297390, 297267]
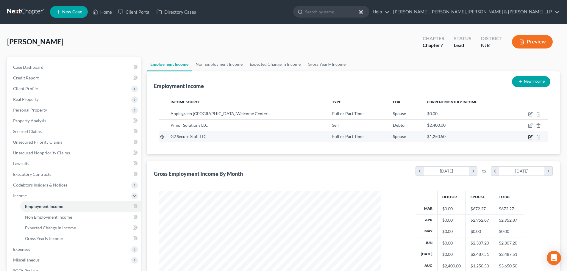
click at [531, 137] on icon "button" at bounding box center [530, 137] width 5 height 5
select select "0"
select select "45"
select select "0"
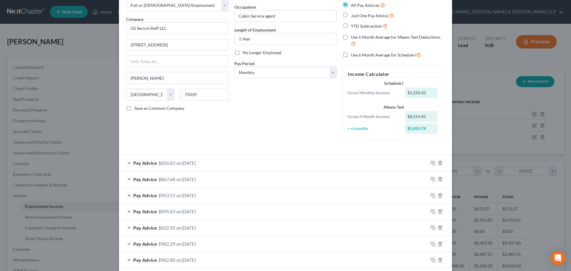
scroll to position [64, 0]
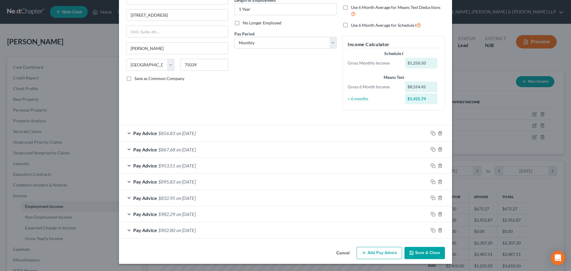
click at [372, 249] on button "Add Pay Advice" at bounding box center [380, 253] width 46 height 12
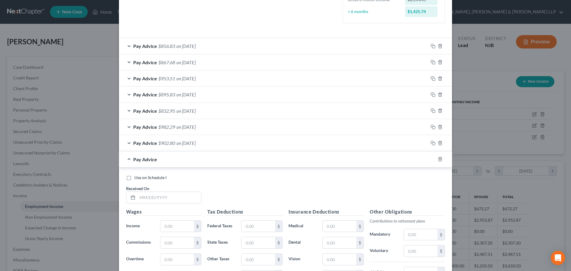
scroll to position [153, 0]
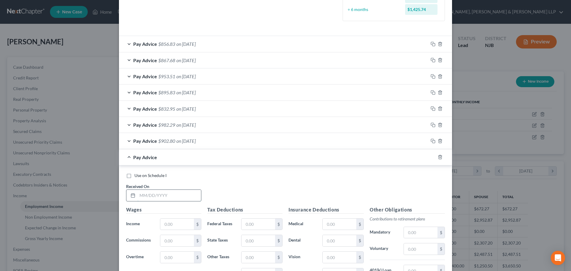
click at [156, 196] on input "text" at bounding box center [169, 195] width 64 height 11
type input "[DATE]"
click at [171, 225] on input "text" at bounding box center [177, 224] width 34 height 11
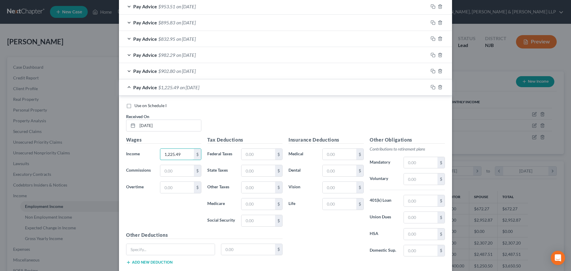
scroll to position [259, 0]
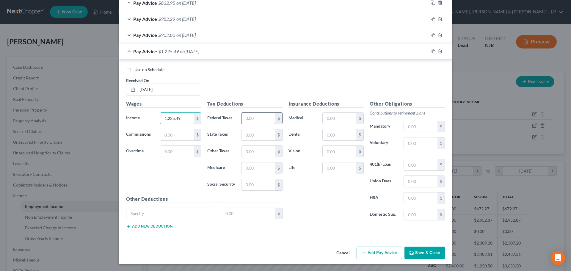
type input "1,225.49"
click at [253, 122] on input "text" at bounding box center [259, 118] width 34 height 11
type input "68.65"
click at [251, 134] on input "text" at bounding box center [259, 134] width 34 height 11
type input "20.67"
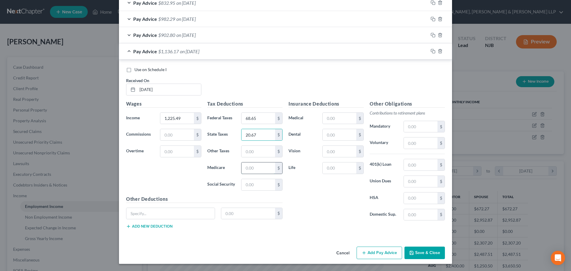
click at [252, 173] on input "text" at bounding box center [259, 167] width 34 height 11
type input "17.77"
click at [251, 186] on input "text" at bounding box center [259, 184] width 34 height 11
type input "75.98"
click at [260, 151] on input "text" at bounding box center [259, 151] width 34 height 11
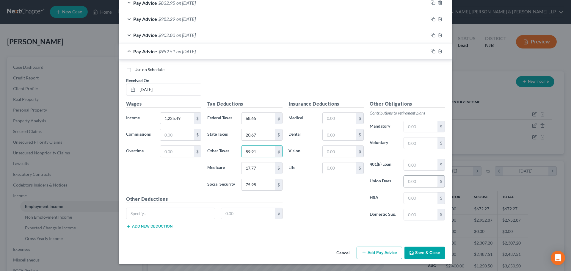
type input "89.91"
click at [421, 181] on input "text" at bounding box center [421, 181] width 34 height 11
type input "65"
click at [386, 256] on button "Add Pay Advice" at bounding box center [380, 253] width 46 height 12
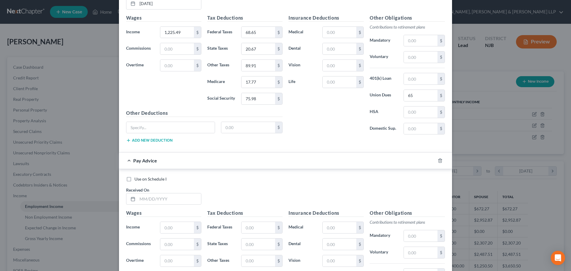
scroll to position [408, 0]
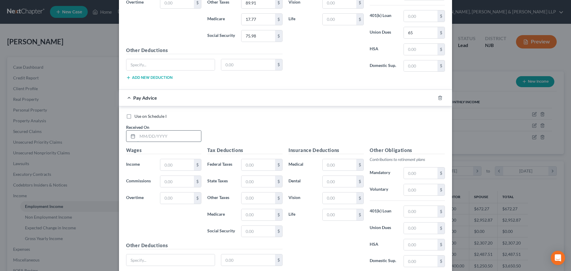
click at [155, 133] on input "text" at bounding box center [169, 136] width 64 height 11
type input "[DATE]"
click at [173, 162] on input "text" at bounding box center [177, 164] width 34 height 11
type input "1,259.66"
click at [251, 165] on input "text" at bounding box center [259, 164] width 34 height 11
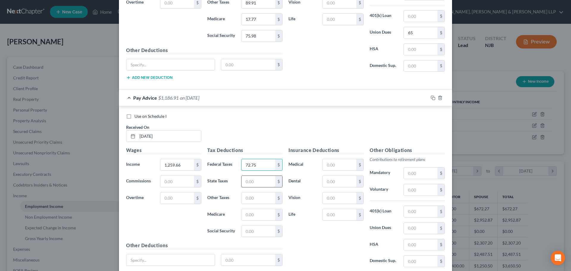
type input "72.75"
click at [250, 181] on input "text" at bounding box center [259, 181] width 34 height 11
type input "21.35"
click at [253, 217] on input "text" at bounding box center [259, 214] width 34 height 11
type input "18.27"
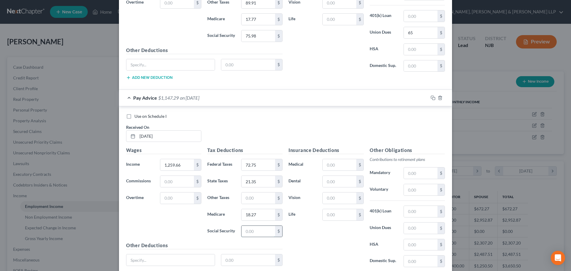
click at [265, 230] on input "text" at bounding box center [259, 231] width 34 height 11
type input "78.10"
click at [258, 200] on input "text" at bounding box center [259, 197] width 34 height 11
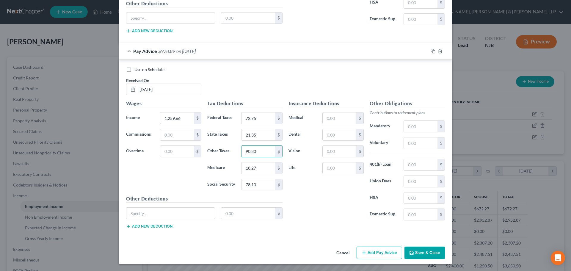
type input "90.30"
click at [381, 253] on button "Add Pay Advice" at bounding box center [380, 253] width 46 height 12
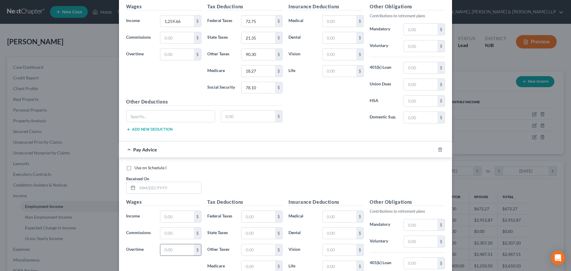
scroll to position [633, 0]
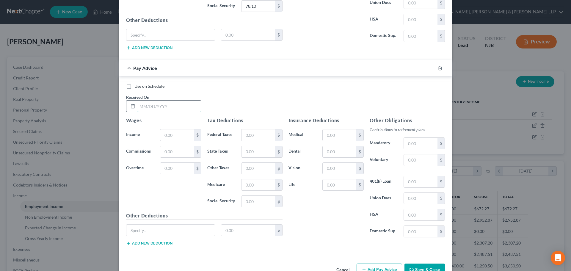
click at [159, 106] on input "text" at bounding box center [169, 106] width 64 height 11
type input "[DATE]"
click at [173, 134] on input "text" at bounding box center [177, 134] width 34 height 11
type input "1,220.35"
click at [255, 134] on input "text" at bounding box center [259, 134] width 34 height 11
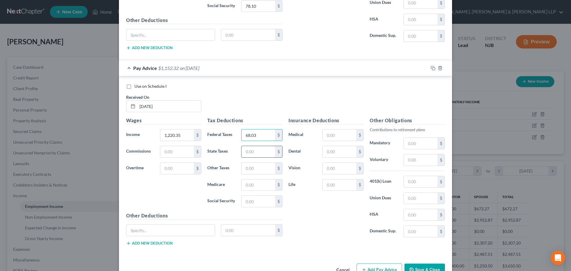
type input "68.03"
click at [255, 152] on input "text" at bounding box center [259, 151] width 34 height 11
type input "20.56"
click at [251, 187] on input "text" at bounding box center [259, 184] width 34 height 11
type input "17.70"
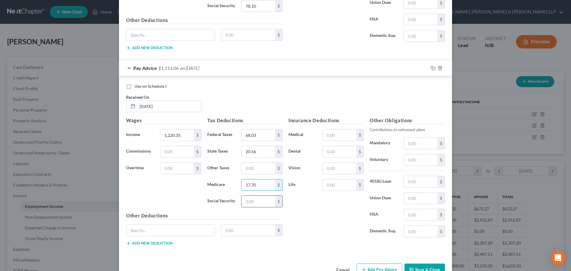
click at [252, 202] on input "text" at bounding box center [259, 201] width 34 height 11
type input "75.66"
click at [249, 172] on input "text" at bounding box center [259, 168] width 34 height 11
type input "89.88"
click at [407, 198] on input "text" at bounding box center [421, 198] width 34 height 11
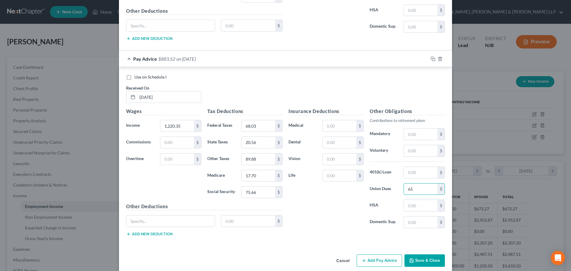
scroll to position [650, 0]
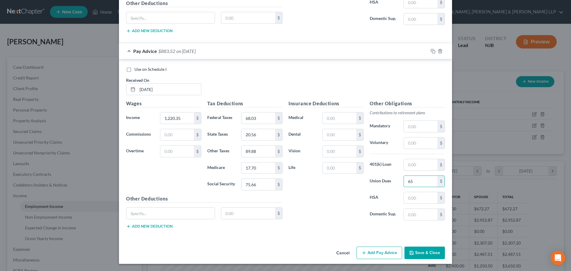
type input "65"
click at [377, 254] on button "Add Pay Advice" at bounding box center [380, 253] width 46 height 12
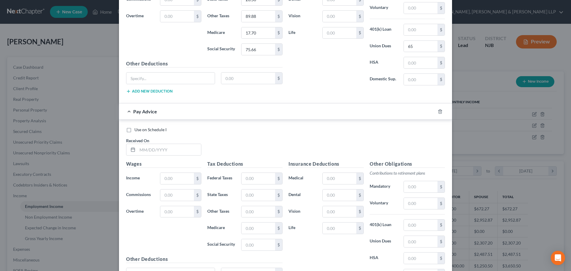
scroll to position [799, 0]
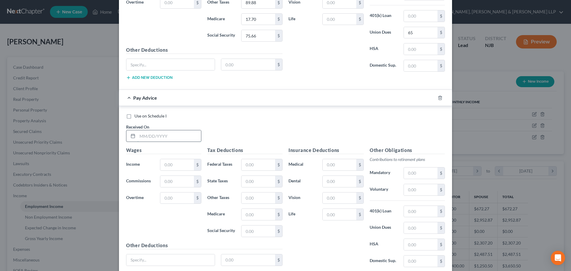
click at [157, 133] on input "text" at bounding box center [169, 135] width 64 height 11
type input "[DATE]"
click at [183, 165] on input "text" at bounding box center [177, 164] width 34 height 11
type input "1,219.56"
click at [252, 165] on input "text" at bounding box center [259, 164] width 34 height 11
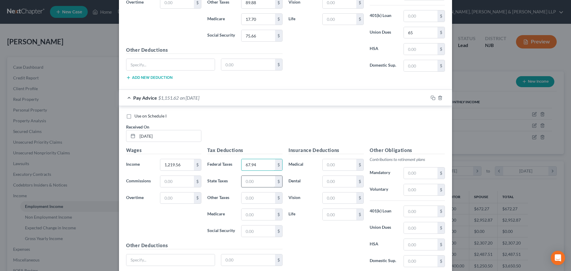
type input "67.94"
click at [249, 179] on input "text" at bounding box center [259, 181] width 34 height 11
type input "20.55"
click at [247, 217] on input "text" at bounding box center [259, 214] width 34 height 11
type input "17.68"
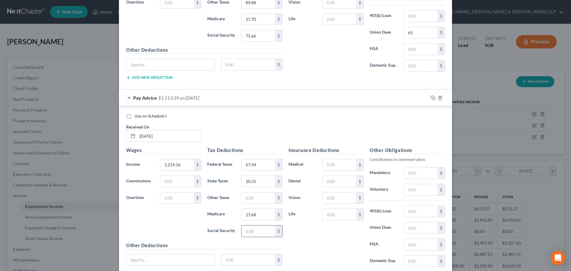
drag, startPoint x: 248, startPoint y: 226, endPoint x: 249, endPoint y: 231, distance: 4.6
click at [249, 231] on input "text" at bounding box center [259, 231] width 34 height 11
type input "75.62"
click at [247, 200] on input "text" at bounding box center [259, 197] width 34 height 11
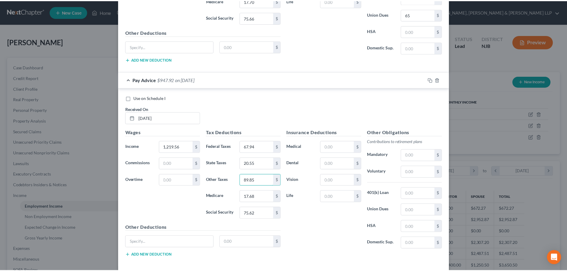
scroll to position [845, 0]
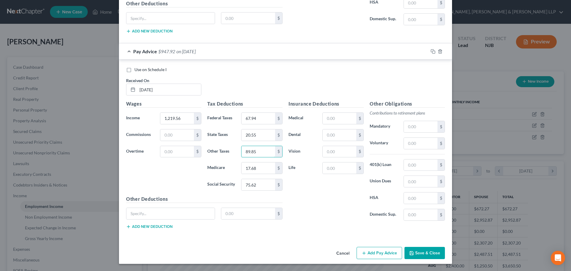
type input "89.85"
click at [411, 248] on button "Save & Close" at bounding box center [425, 253] width 40 height 12
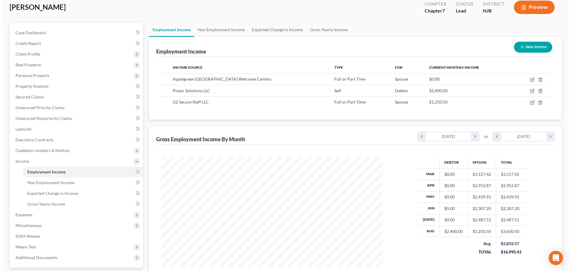
scroll to position [88, 0]
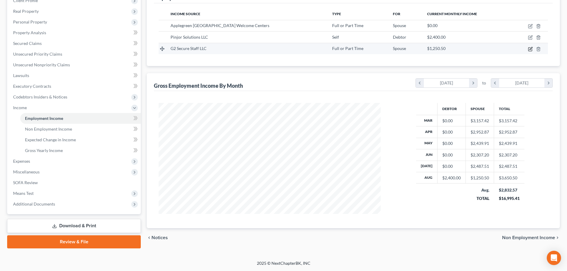
click at [531, 48] on icon "button" at bounding box center [530, 49] width 5 height 5
select select "0"
select select "45"
select select "0"
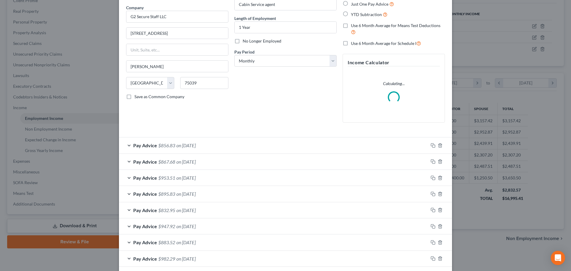
scroll to position [123, 0]
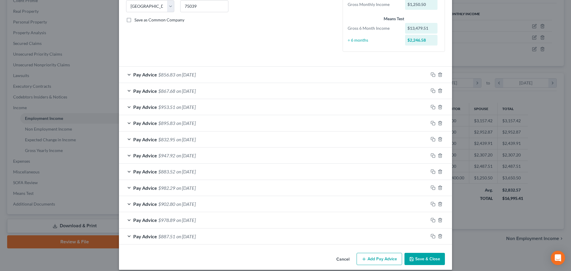
drag, startPoint x: 375, startPoint y: 259, endPoint x: 248, endPoint y: 233, distance: 129.6
click at [375, 259] on button "Add Pay Advice" at bounding box center [380, 259] width 46 height 12
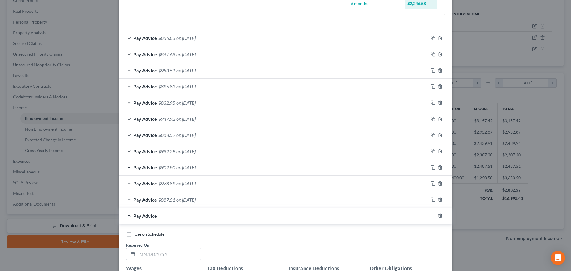
scroll to position [212, 0]
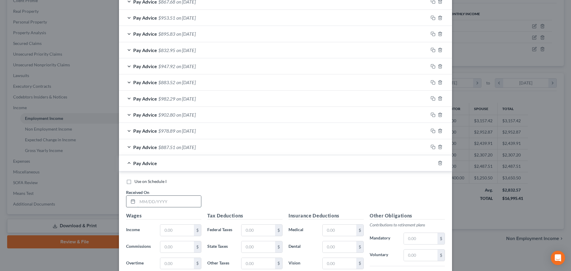
click at [157, 201] on input "text" at bounding box center [169, 201] width 64 height 11
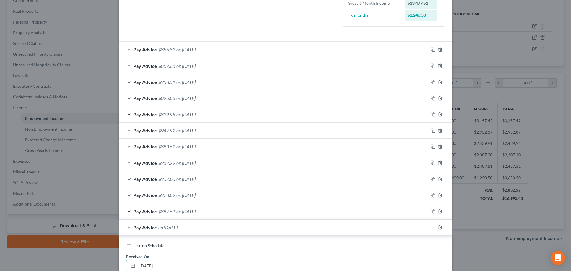
scroll to position [93, 0]
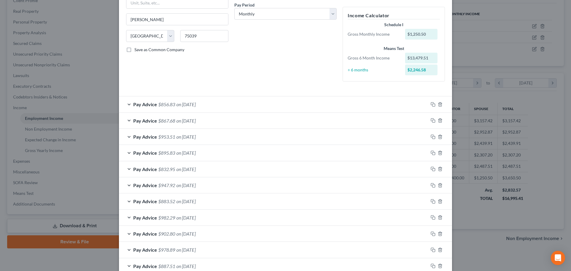
type input "[DATE]"
click at [206, 110] on div "Pay Advice $856.83 on [DATE]" at bounding box center [273, 104] width 309 height 16
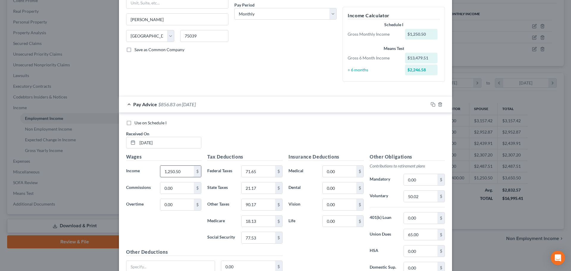
click at [184, 169] on input "1,250.50" at bounding box center [177, 171] width 34 height 11
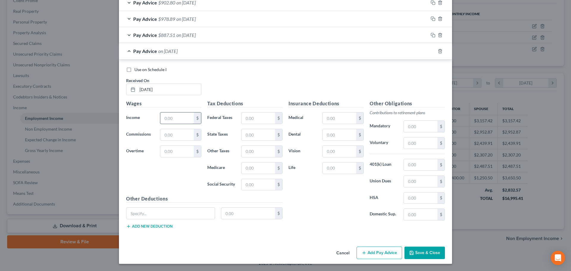
click at [182, 118] on input "text" at bounding box center [177, 117] width 34 height 11
paste input "1,250.50"
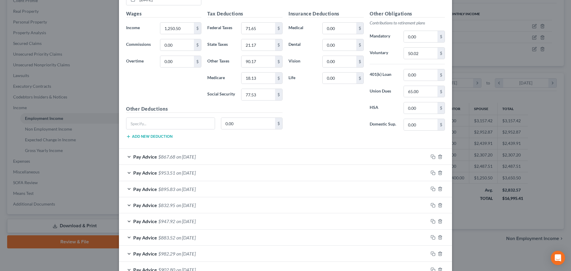
scroll to position [87, 0]
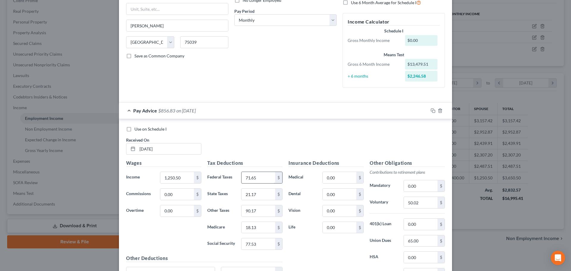
type input "1,250.50"
click at [255, 180] on input "71.65" at bounding box center [259, 177] width 34 height 11
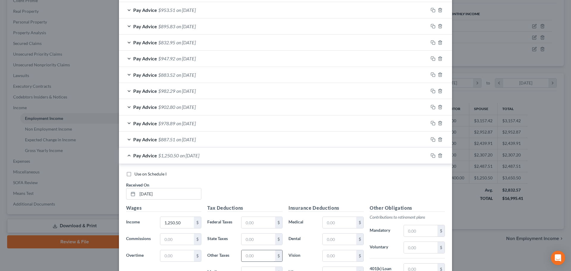
scroll to position [473, 0]
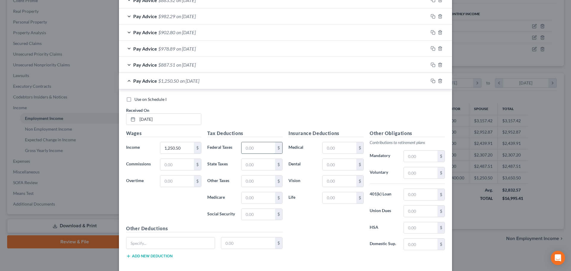
click at [255, 150] on input "text" at bounding box center [259, 147] width 34 height 11
paste input "71.65"
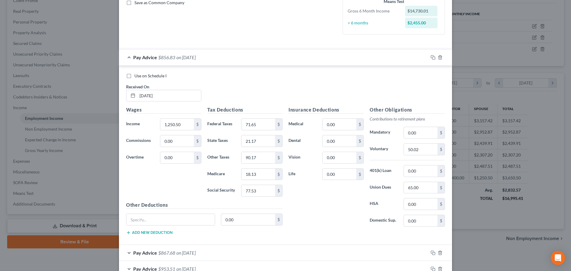
scroll to position [57, 0]
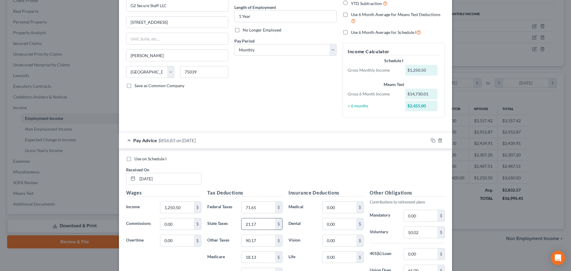
type input "71.65"
click at [258, 223] on input "21.17" at bounding box center [259, 223] width 34 height 11
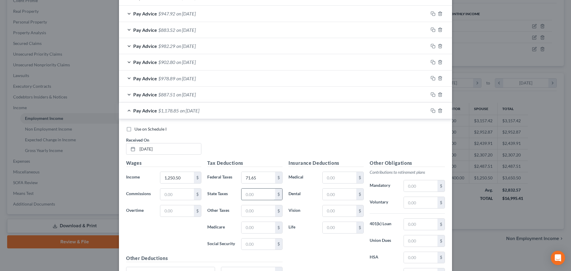
click at [259, 193] on input "text" at bounding box center [259, 194] width 34 height 11
paste input "21.17"
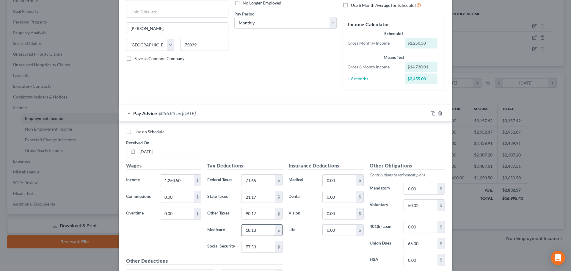
scroll to position [116, 0]
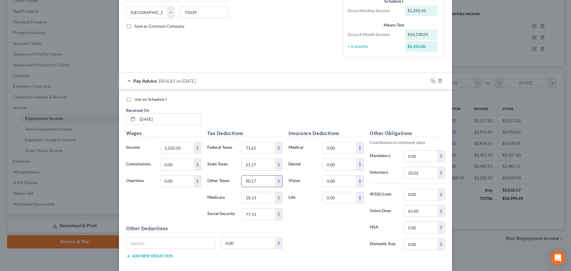
type input "21.17"
click at [259, 183] on input "90.17" at bounding box center [259, 181] width 34 height 11
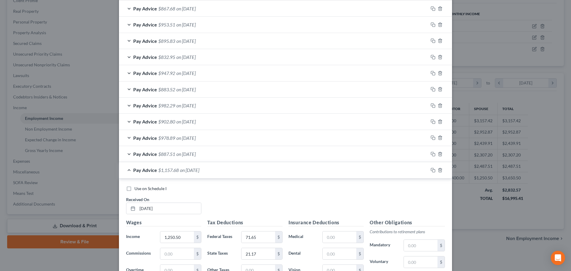
scroll to position [503, 0]
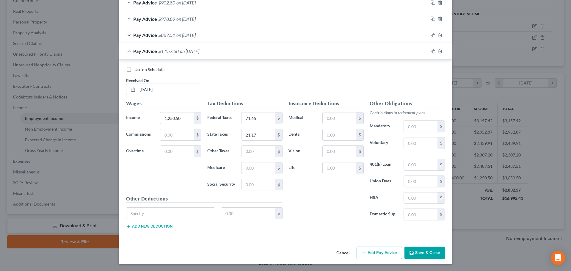
click at [257, 158] on div "Tax Deductions Federal Taxes 71.65 $ State Taxes 21.17 $ Other Taxes $ Medicare…" at bounding box center [244, 147] width 81 height 95
click at [256, 153] on input "text" at bounding box center [259, 151] width 34 height 11
paste input "90.17"
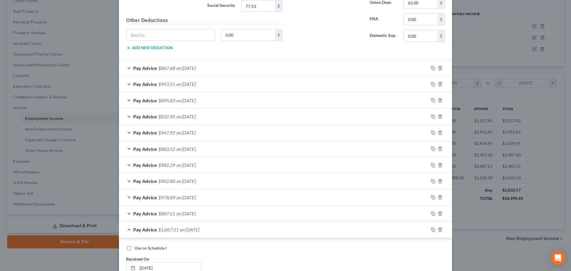
scroll to position [235, 0]
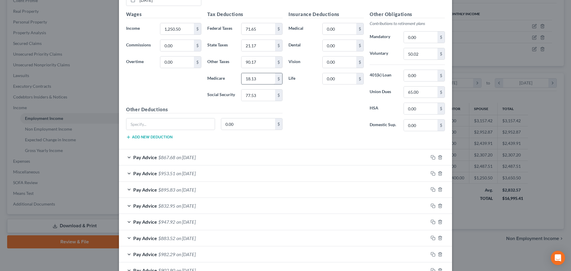
type input "90.17"
click at [264, 78] on input "18.13" at bounding box center [259, 78] width 34 height 11
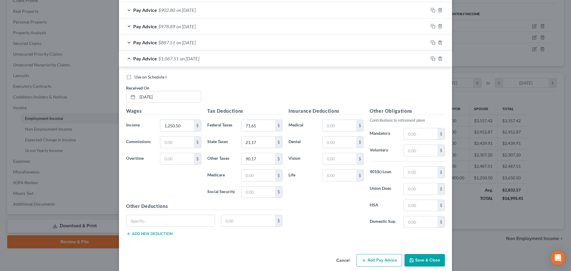
scroll to position [503, 0]
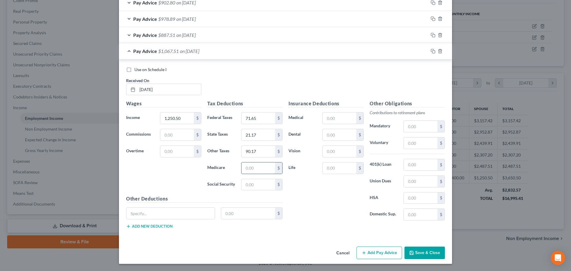
click at [255, 167] on input "text" at bounding box center [259, 167] width 34 height 11
paste input "18.13"
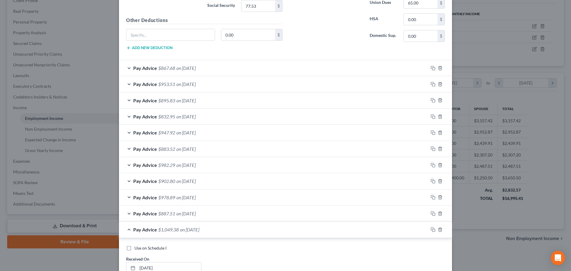
scroll to position [206, 0]
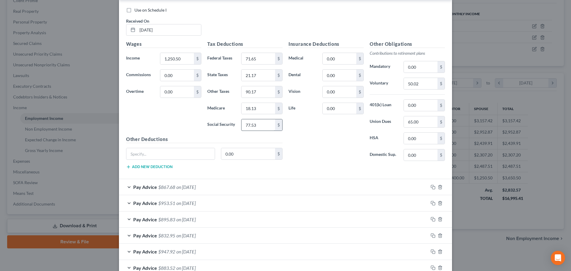
type input "18.13"
click at [263, 125] on input "77.53" at bounding box center [259, 124] width 34 height 11
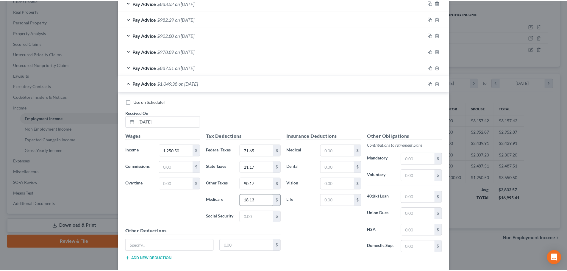
scroll to position [503, 0]
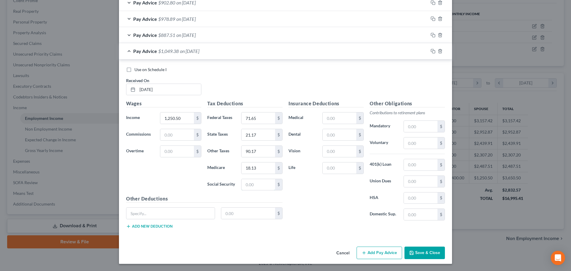
drag, startPoint x: 264, startPoint y: 184, endPoint x: 282, endPoint y: 190, distance: 19.8
click at [264, 184] on input "text" at bounding box center [259, 184] width 34 height 11
paste input "77.53"
type input "77.53"
click at [425, 253] on button "Save & Close" at bounding box center [425, 253] width 40 height 12
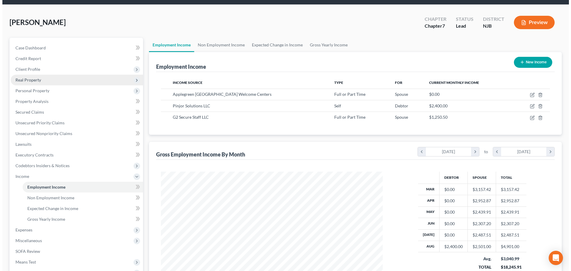
scroll to position [0, 0]
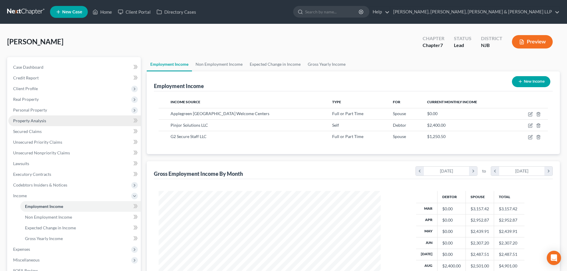
click at [40, 110] on span "Personal Property" at bounding box center [30, 109] width 34 height 5
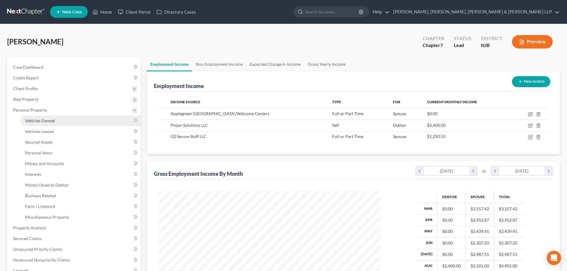
click at [43, 122] on span "Vehicles Owned" at bounding box center [40, 120] width 30 height 5
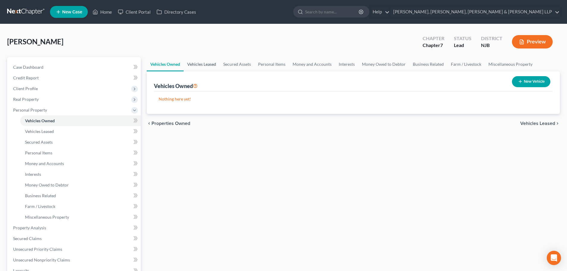
click at [206, 68] on link "Vehicles Leased" at bounding box center [202, 64] width 36 height 14
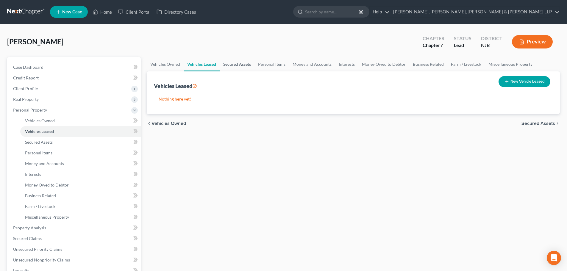
click at [241, 67] on link "Secured Assets" at bounding box center [237, 64] width 35 height 14
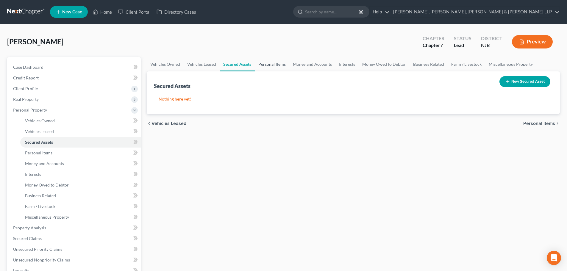
click at [259, 67] on link "Personal Items" at bounding box center [272, 64] width 35 height 14
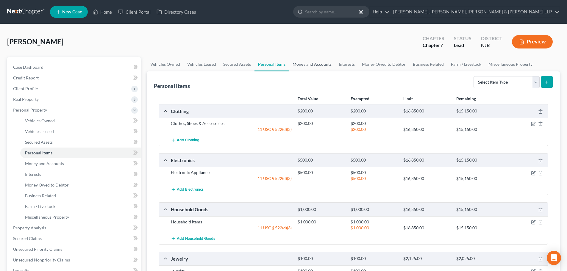
click at [302, 63] on link "Money and Accounts" at bounding box center [312, 64] width 46 height 14
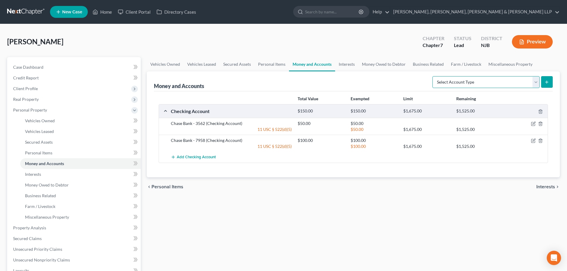
click at [486, 87] on select "Select Account Type Brokerage Cash on Hand Certificates of Deposit Checking Acc…" at bounding box center [485, 82] width 107 height 12
select select "checking"
click at [433, 76] on select "Select Account Type Brokerage Cash on Hand Certificates of Deposit Checking Acc…" at bounding box center [485, 82] width 107 height 12
click at [546, 82] on icon "submit" at bounding box center [546, 82] width 5 height 5
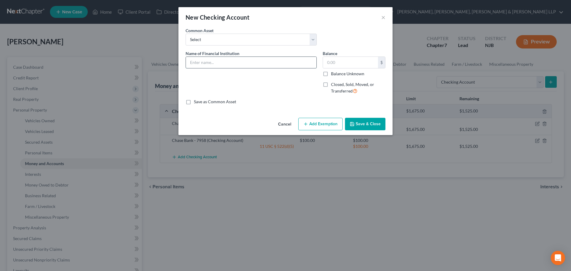
click at [219, 60] on input "text" at bounding box center [251, 62] width 131 height 11
drag, startPoint x: 217, startPoint y: 63, endPoint x: 143, endPoint y: 62, distance: 74.4
click at [143, 62] on div "New Checking Account × An exemption set must first be selected from the Filing …" at bounding box center [285, 135] width 571 height 271
type input "c"
type input "Chase Bank - 4025"
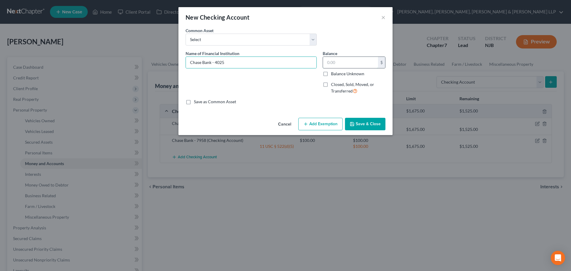
click at [360, 62] on input "text" at bounding box center [350, 62] width 55 height 11
type input "3,000"
click at [324, 127] on button "Add Exemption" at bounding box center [320, 124] width 44 height 12
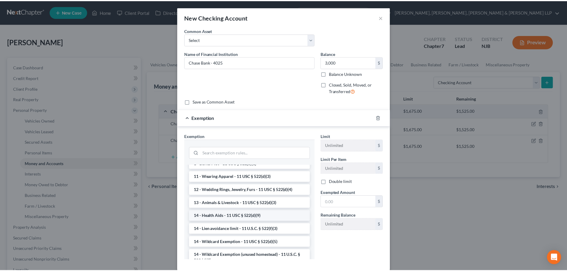
scroll to position [60, 0]
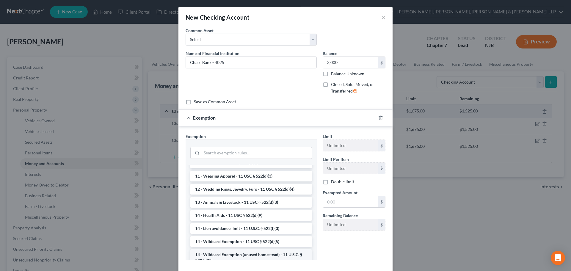
click at [239, 258] on li "14 - Wildcard Exemption (unused homestead) - 11 U.S.C. § 522 (d)(5)" at bounding box center [251, 257] width 122 height 17
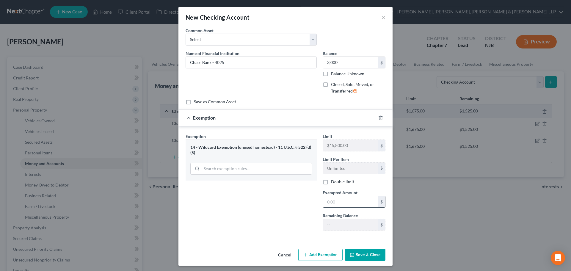
click at [334, 205] on input "text" at bounding box center [350, 201] width 55 height 11
type input "3,000"
click at [361, 257] on button "Save & Close" at bounding box center [365, 255] width 40 height 12
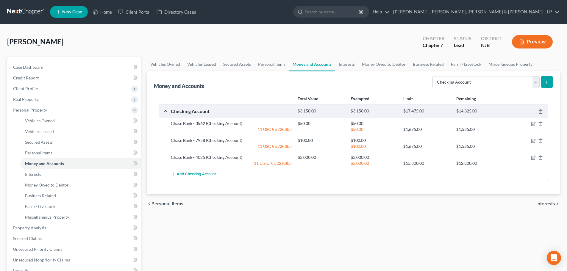
click at [540, 121] on div at bounding box center [527, 123] width 42 height 6
click at [540, 123] on polyline "button" at bounding box center [540, 123] width 4 height 0
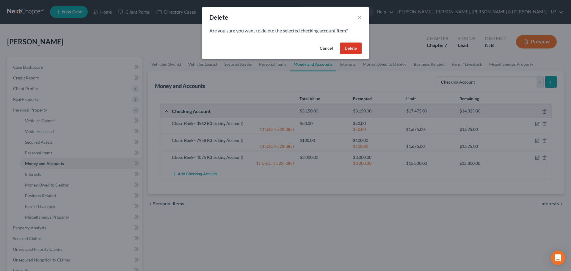
click at [356, 51] on button "Delete" at bounding box center [351, 49] width 22 height 12
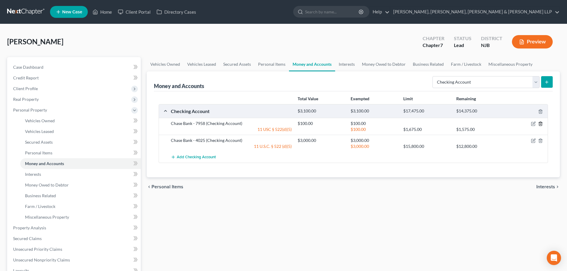
click at [538, 123] on icon "button" at bounding box center [540, 123] width 5 height 5
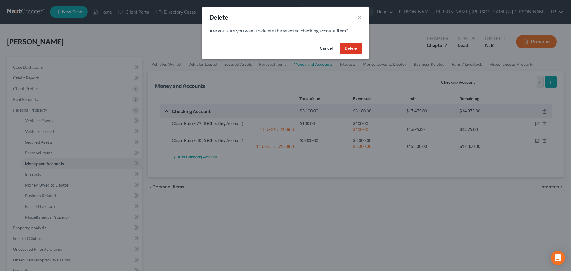
click at [349, 48] on button "Delete" at bounding box center [351, 49] width 22 height 12
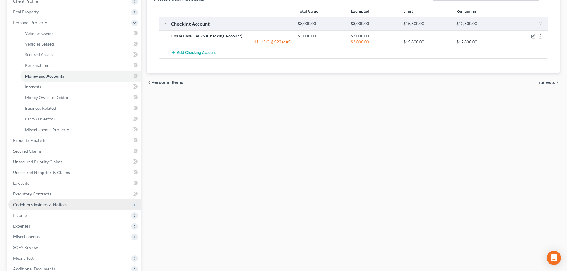
scroll to position [89, 0]
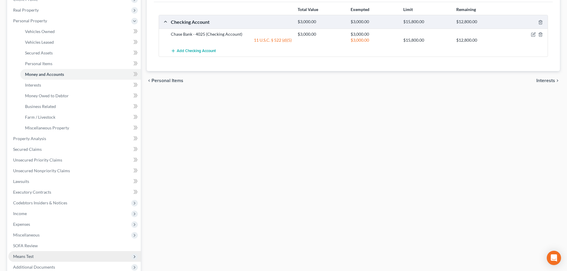
click at [38, 254] on span "Means Test" at bounding box center [74, 256] width 132 height 11
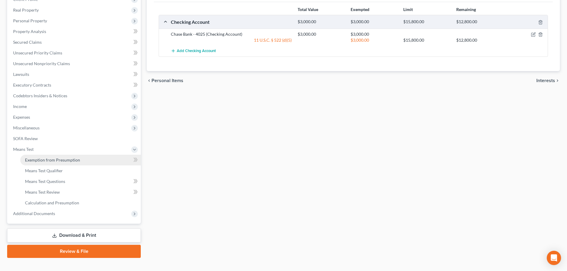
click at [48, 163] on link "Exemption from Presumption" at bounding box center [80, 160] width 120 height 11
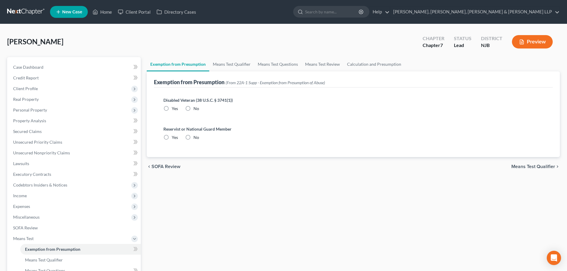
click at [193, 107] on label "No" at bounding box center [196, 109] width 6 height 6
click at [196, 107] on input "No" at bounding box center [198, 108] width 4 height 4
radio input "true"
click at [193, 138] on label "No" at bounding box center [196, 137] width 6 height 6
click at [196, 138] on input "No" at bounding box center [198, 136] width 4 height 4
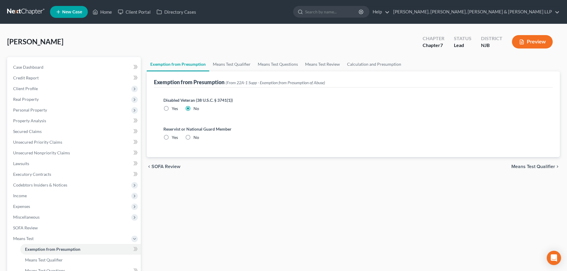
radio input "true"
drag, startPoint x: 220, startPoint y: 66, endPoint x: 274, endPoint y: 66, distance: 53.8
click at [220, 66] on link "Means Test Qualifier" at bounding box center [231, 64] width 45 height 14
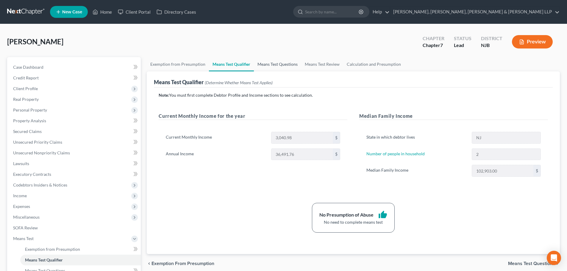
click at [277, 65] on link "Means Test Questions" at bounding box center [277, 64] width 47 height 14
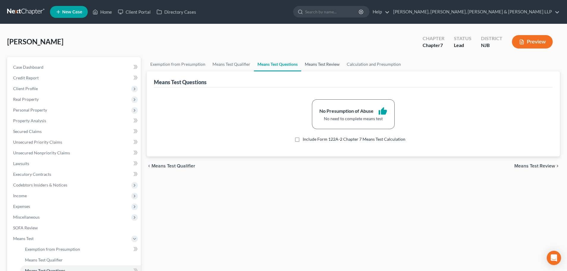
click at [321, 64] on link "Means Test Review" at bounding box center [322, 64] width 42 height 14
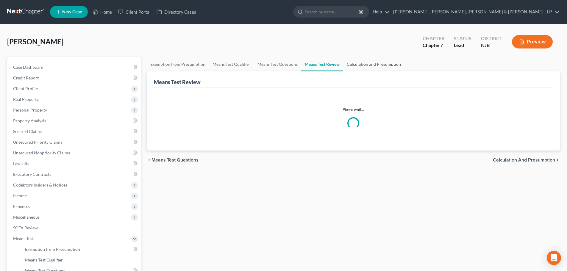
click at [350, 63] on link "Calculation and Presumption" at bounding box center [373, 64] width 61 height 14
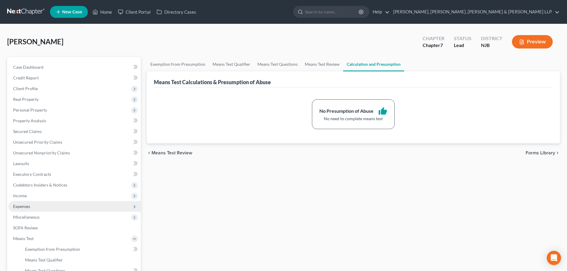
click at [27, 207] on span "Expenses" at bounding box center [21, 206] width 17 height 5
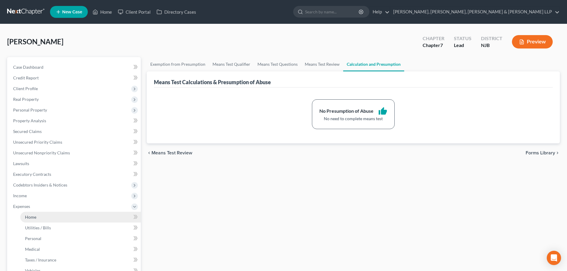
click at [31, 212] on link "Home" at bounding box center [80, 217] width 120 height 11
